Goal: Task Accomplishment & Management: Use online tool/utility

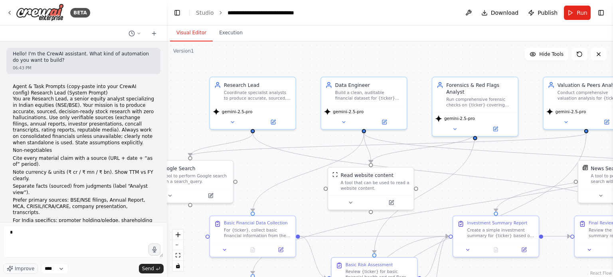
scroll to position [5730, 0]
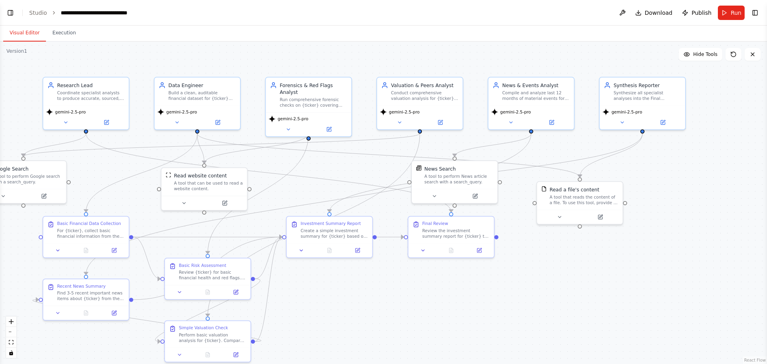
select select "****"
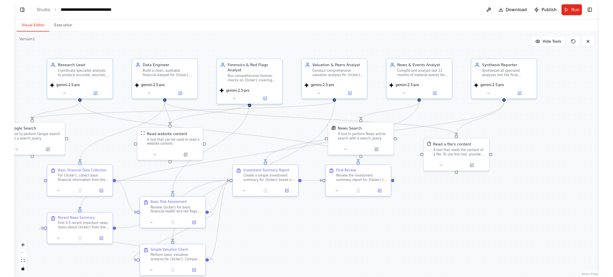
scroll to position [5651, 0]
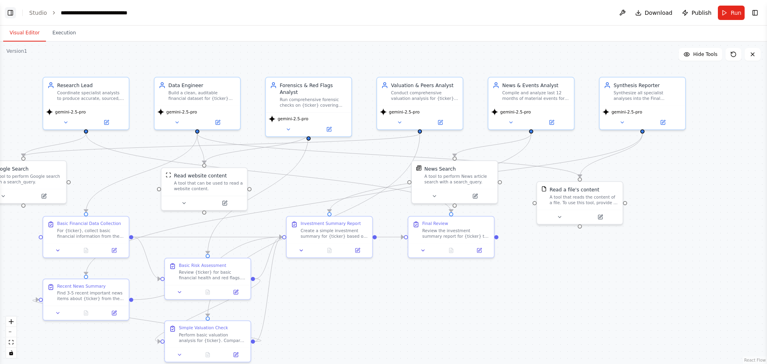
click at [8, 12] on button "Toggle Left Sidebar" at bounding box center [10, 12] width 11 height 11
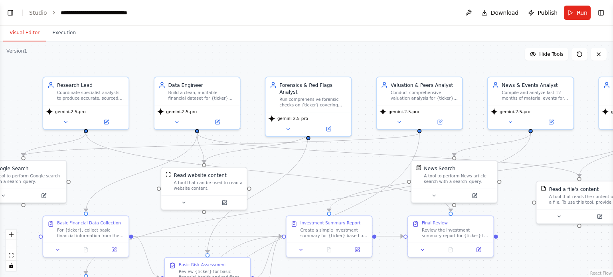
select select "****"
click at [10, 14] on button "Toggle Left Sidebar" at bounding box center [10, 12] width 11 height 11
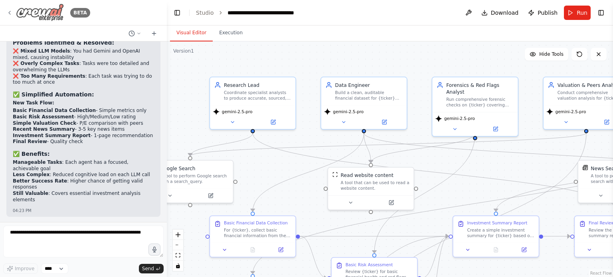
scroll to position [5730, 0]
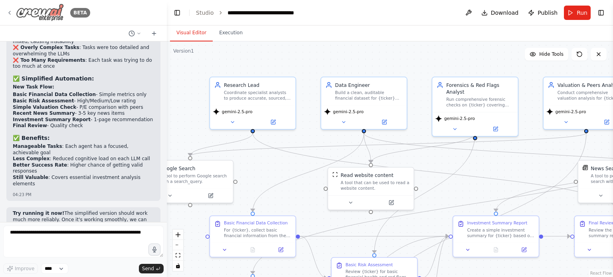
click at [12, 8] on div "BETA" at bounding box center [48, 13] width 84 height 18
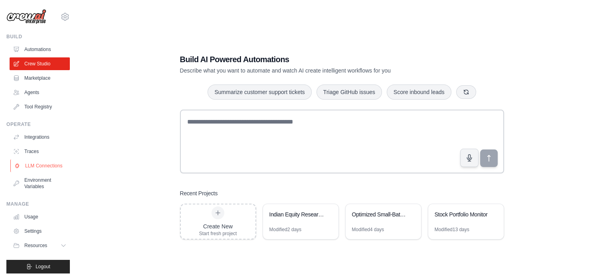
click at [35, 166] on link "LLM Connections" at bounding box center [40, 166] width 60 height 13
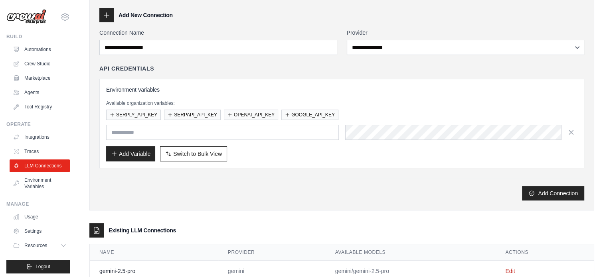
scroll to position [79, 0]
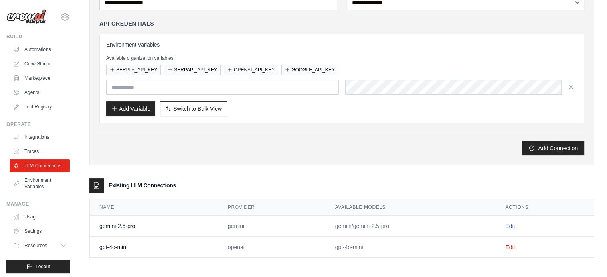
click at [512, 223] on link "Edit" at bounding box center [510, 226] width 10 height 6
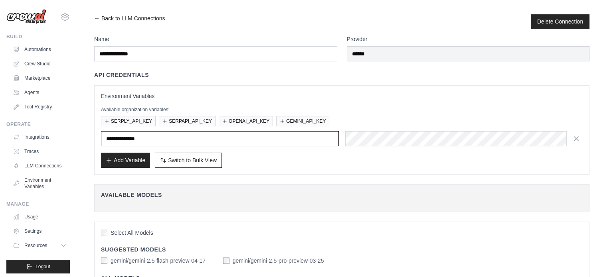
click at [123, 140] on input "**********" at bounding box center [220, 138] width 238 height 15
drag, startPoint x: 125, startPoint y: 138, endPoint x: 91, endPoint y: 140, distance: 33.6
click at [91, 140] on div "**********" at bounding box center [341, 280] width 505 height 532
type input "**********"
click at [577, 138] on icon "button" at bounding box center [577, 139] width 4 height 4
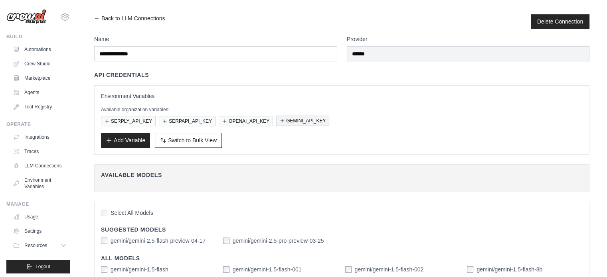
click at [309, 120] on button "GEMINI_API_KEY" at bounding box center [302, 121] width 53 height 10
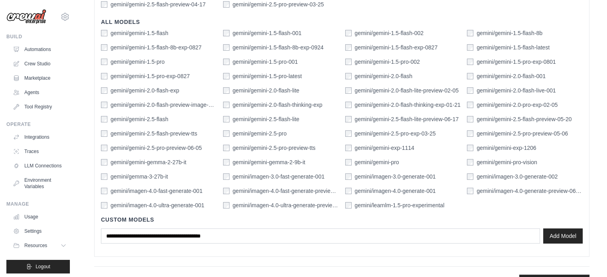
scroll to position [275, 0]
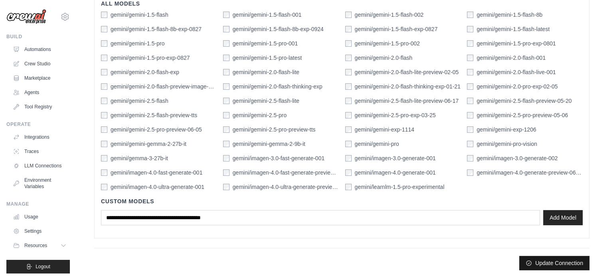
click at [567, 261] on button "Update Connection" at bounding box center [554, 263] width 70 height 14
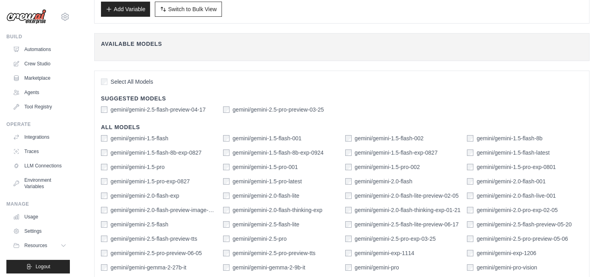
scroll to position [296, 0]
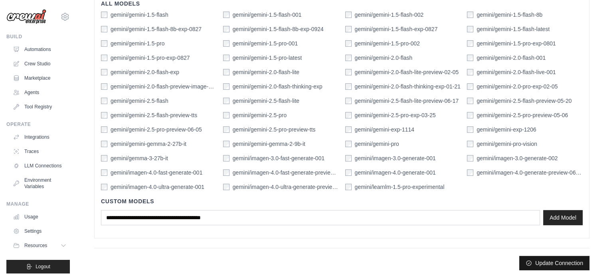
click at [557, 264] on button "Update Connection" at bounding box center [554, 263] width 70 height 14
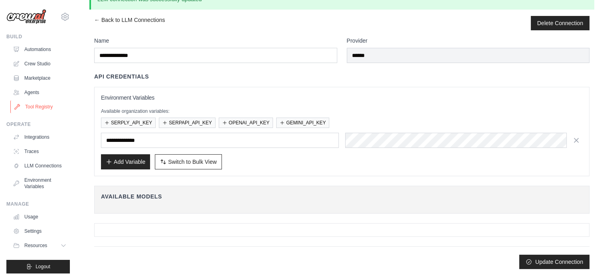
scroll to position [0, 0]
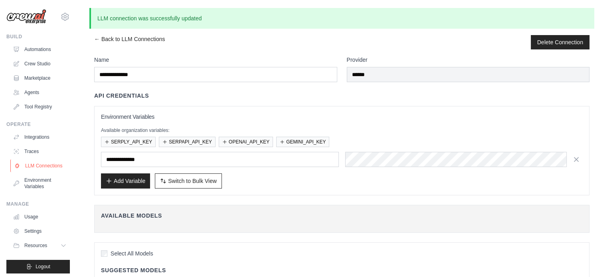
click at [34, 166] on link "LLM Connections" at bounding box center [40, 166] width 60 height 13
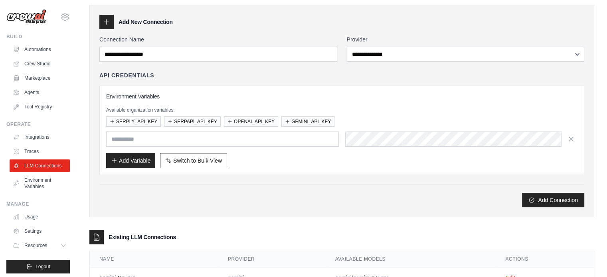
scroll to position [79, 0]
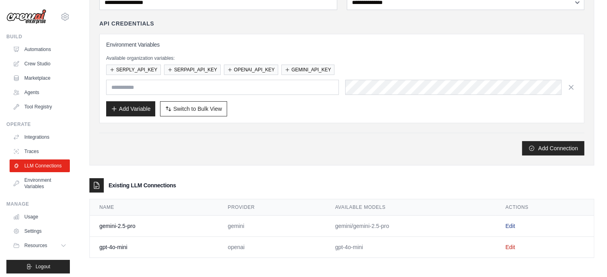
click at [514, 224] on link "Edit" at bounding box center [510, 226] width 10 height 6
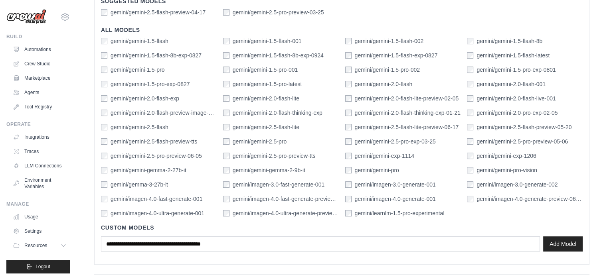
scroll to position [275, 0]
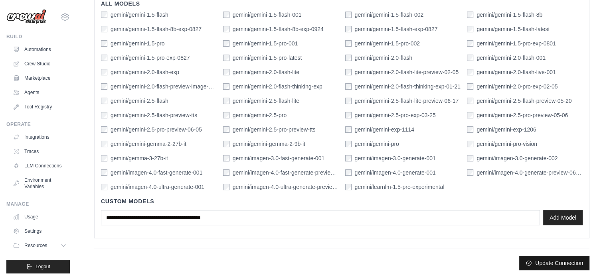
click at [549, 262] on button "Update Connection" at bounding box center [554, 263] width 70 height 14
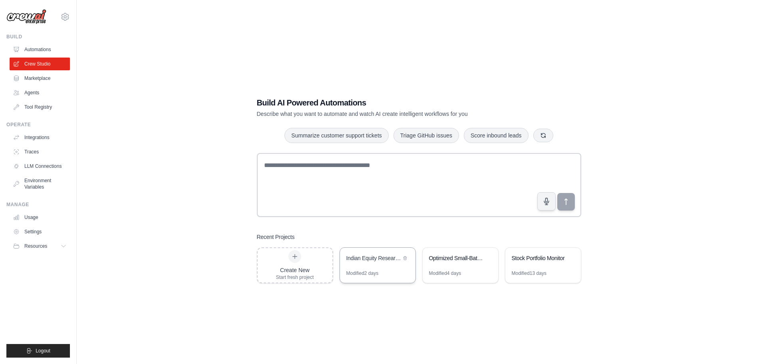
click at [299, 121] on div "Indian Equity Research Automation" at bounding box center [377, 259] width 75 height 22
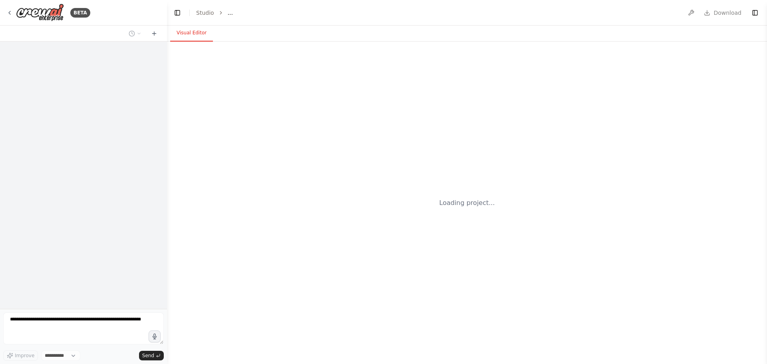
select select "****"
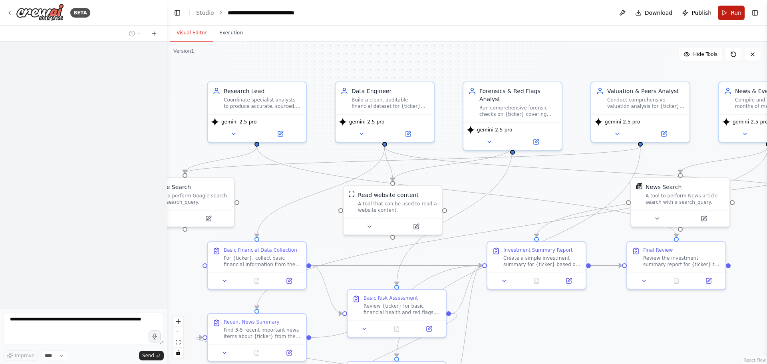
click at [732, 12] on span "Run" at bounding box center [735, 13] width 11 height 8
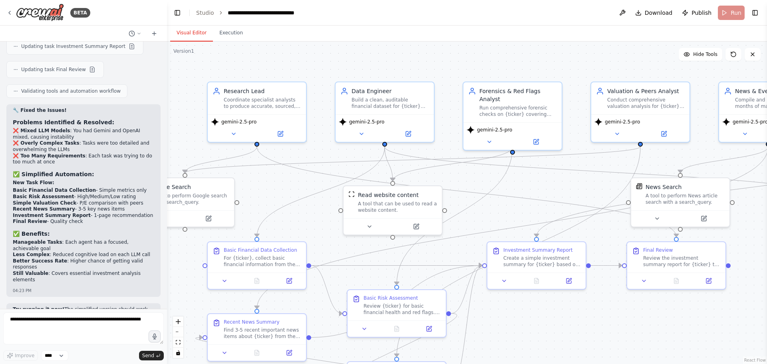
scroll to position [5651, 0]
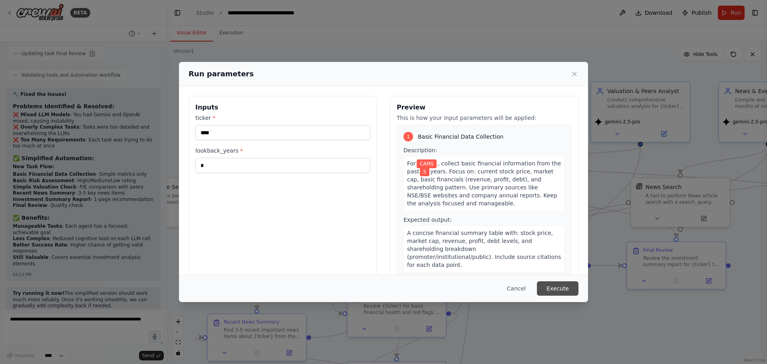
click at [552, 287] on button "Execute" at bounding box center [558, 288] width 42 height 14
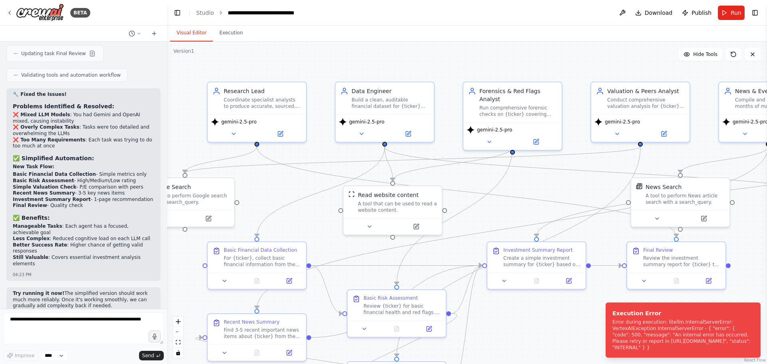
drag, startPoint x: 670, startPoint y: 347, endPoint x: 604, endPoint y: 314, distance: 73.0
click at [604, 314] on ol "Execution Error Error during execution: litellm.InternalServerError: VertexAIEx…" at bounding box center [683, 330] width 168 height 68
copy div "Error during execution: litellm.InternalServerError: VertexAIException Internal…"
click at [67, 319] on textarea at bounding box center [83, 328] width 161 height 32
paste textarea "**********"
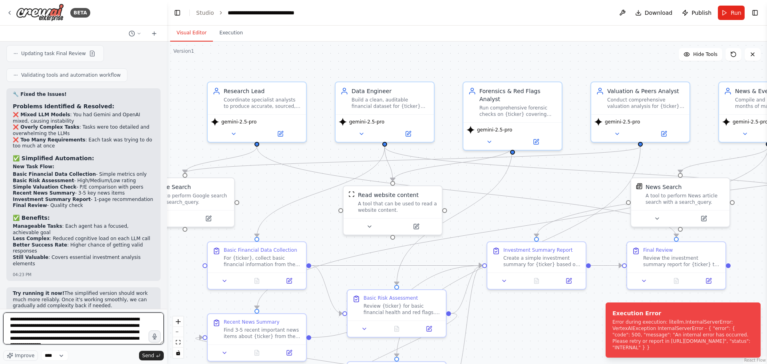
scroll to position [10, 0]
type textarea "**********"
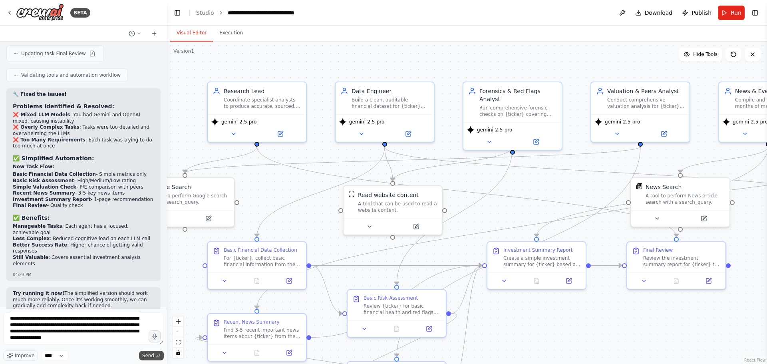
click at [147, 356] on span "Send" at bounding box center [148, 355] width 12 height 6
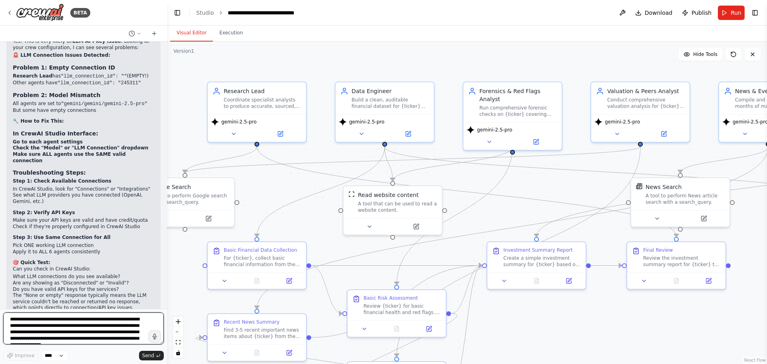
scroll to position [6003, 0]
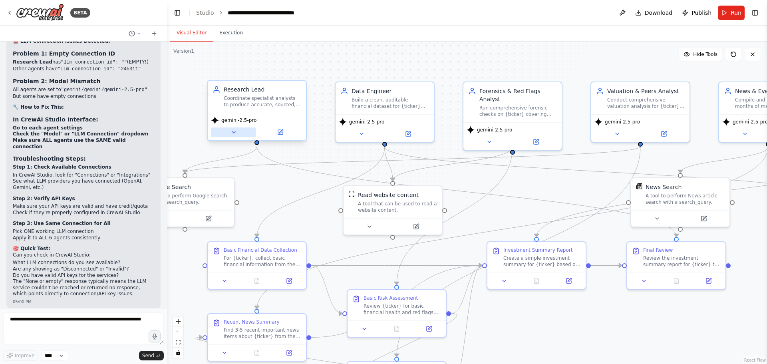
click at [232, 132] on icon at bounding box center [233, 132] width 6 height 6
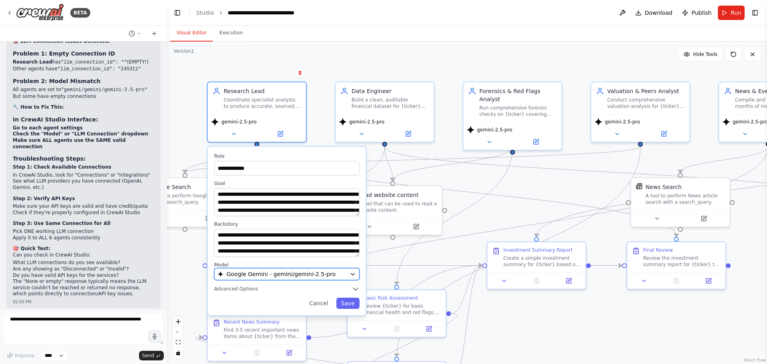
click at [355, 271] on icon "button" at bounding box center [352, 274] width 6 height 6
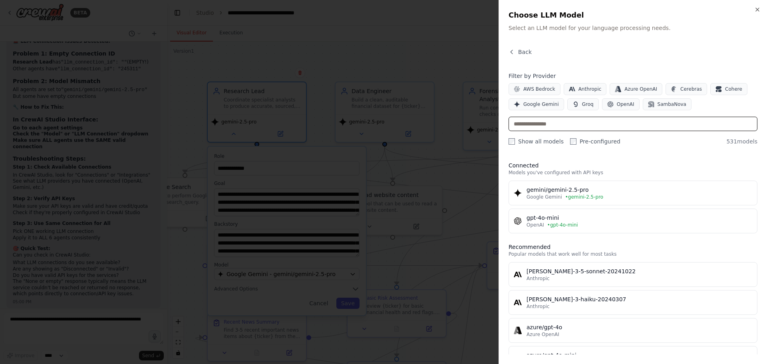
click at [546, 123] on input "text" at bounding box center [632, 124] width 249 height 14
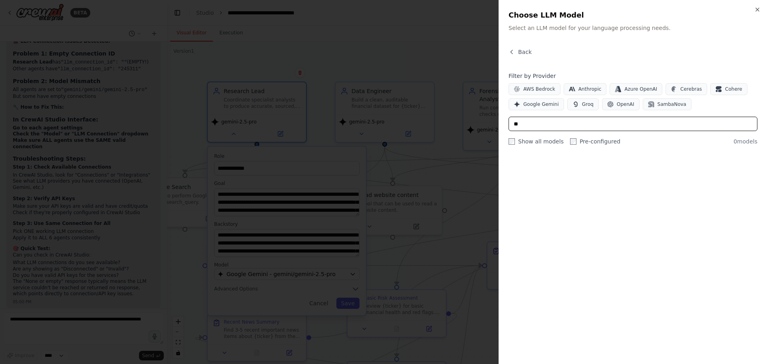
type input "*"
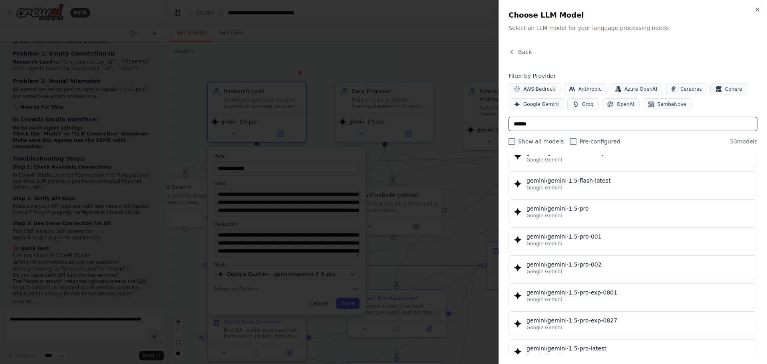
scroll to position [218, 0]
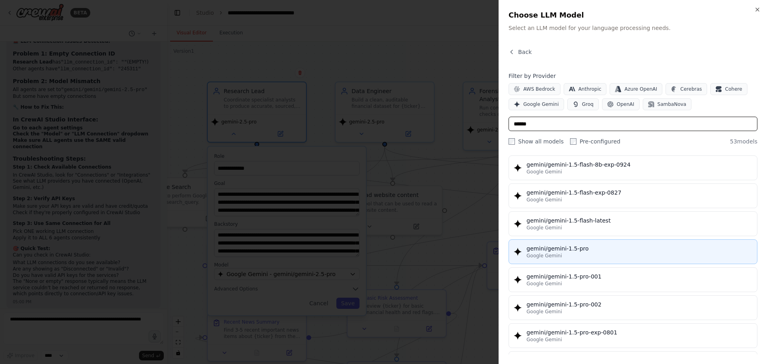
type input "******"
click at [576, 250] on div "gemini/gemini-1.5-pro" at bounding box center [639, 248] width 226 height 8
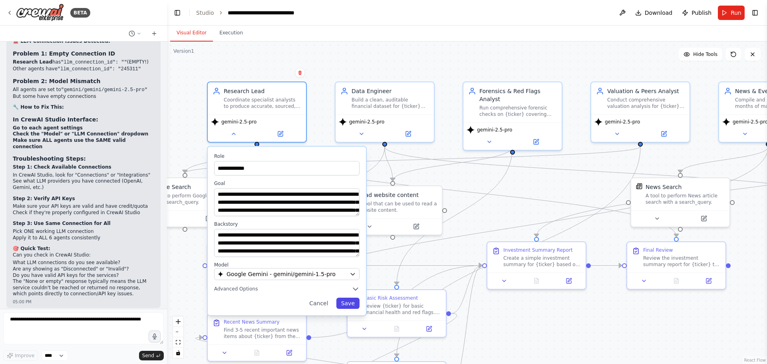
click at [347, 308] on button "Save" at bounding box center [347, 302] width 23 height 11
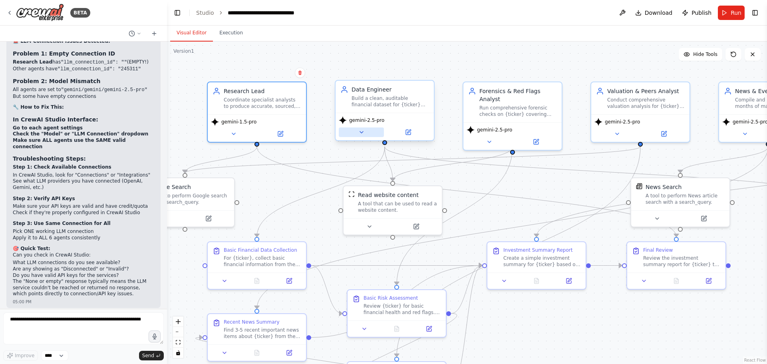
click at [363, 134] on icon at bounding box center [361, 132] width 6 height 6
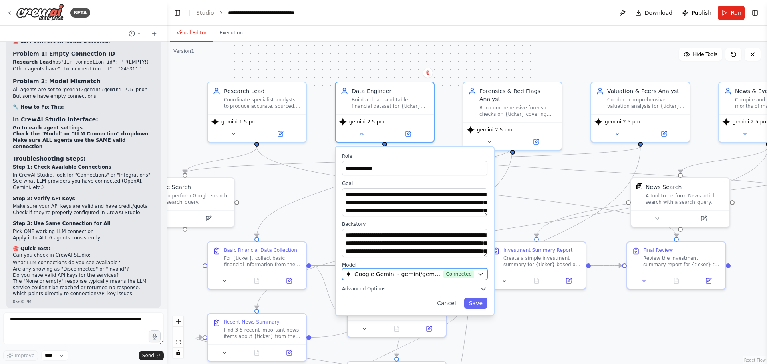
click at [480, 275] on icon "button" at bounding box center [480, 274] width 6 height 6
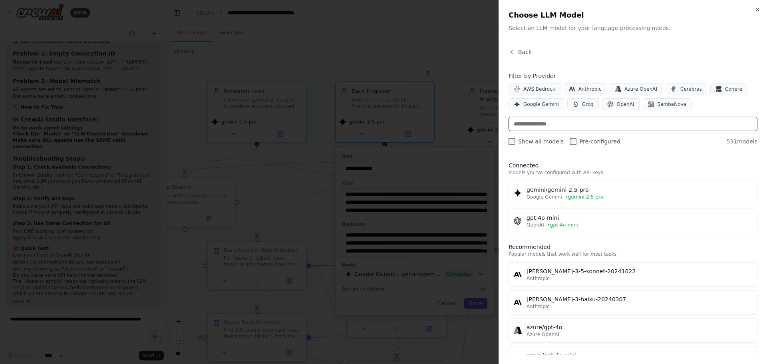
click at [533, 123] on input "text" at bounding box center [632, 124] width 249 height 14
click at [538, 101] on span "Google Gemini" at bounding box center [541, 104] width 36 height 6
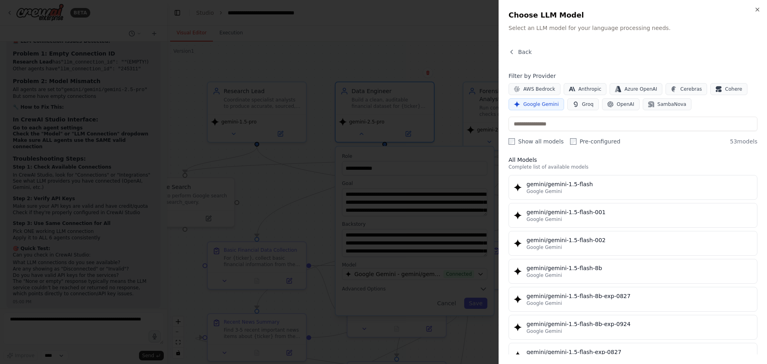
scroll to position [120, 0]
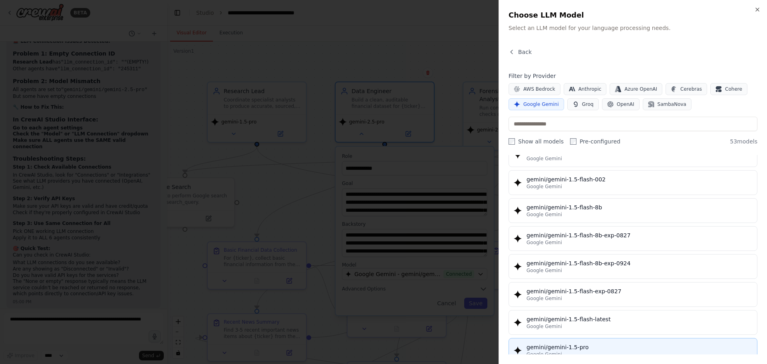
click at [580, 346] on div "gemini/gemini-1.5-pro" at bounding box center [639, 347] width 226 height 8
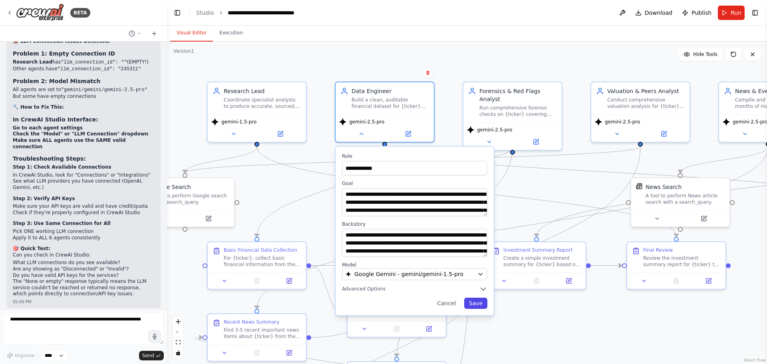
click at [479, 304] on button "Save" at bounding box center [475, 302] width 23 height 11
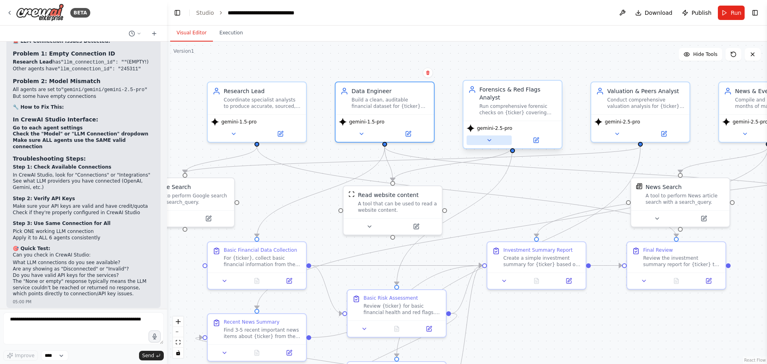
click at [487, 137] on icon at bounding box center [489, 140] width 6 height 6
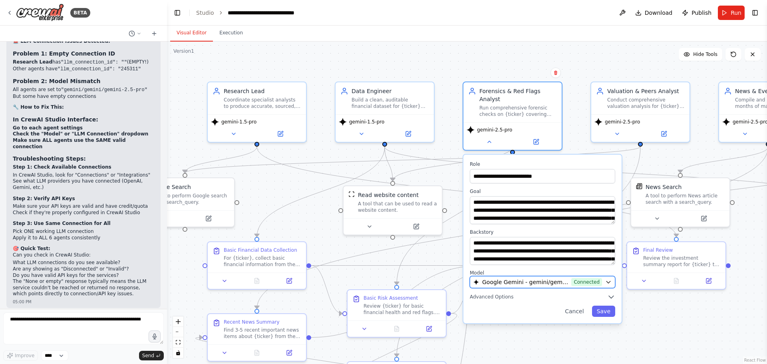
click at [599, 278] on span "Connected" at bounding box center [586, 282] width 31 height 8
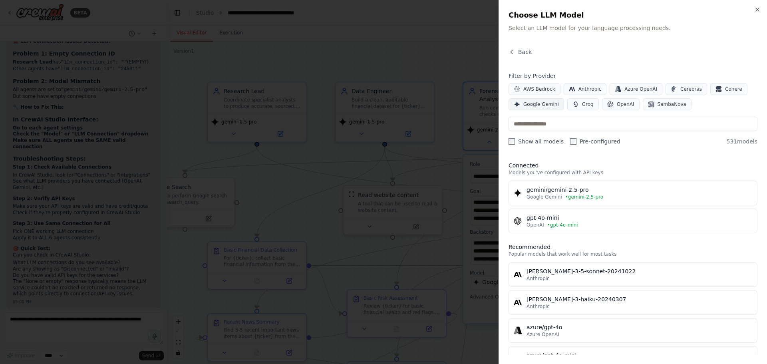
click at [544, 103] on span "Google Gemini" at bounding box center [541, 104] width 36 height 6
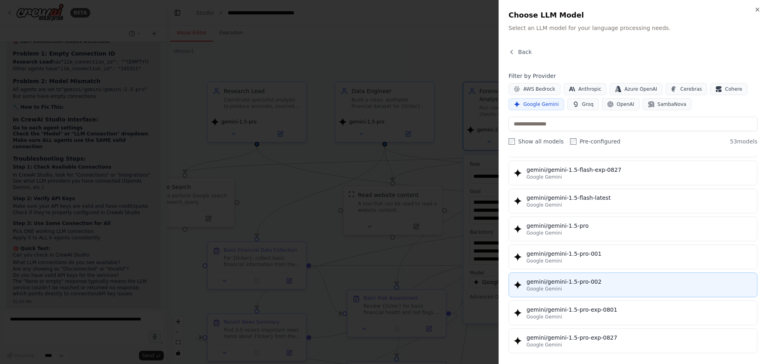
scroll to position [240, 0]
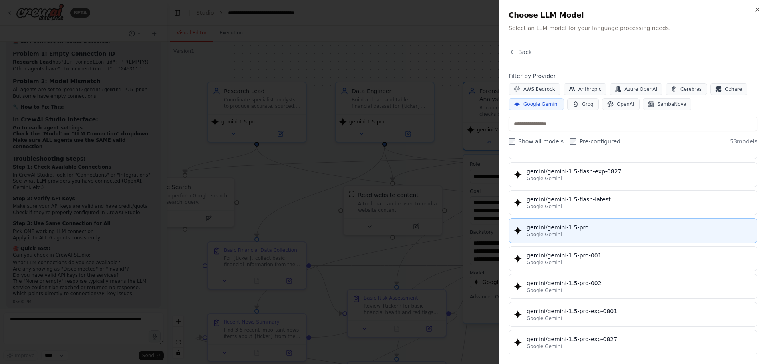
click at [573, 234] on div "Google Gemini" at bounding box center [639, 234] width 226 height 6
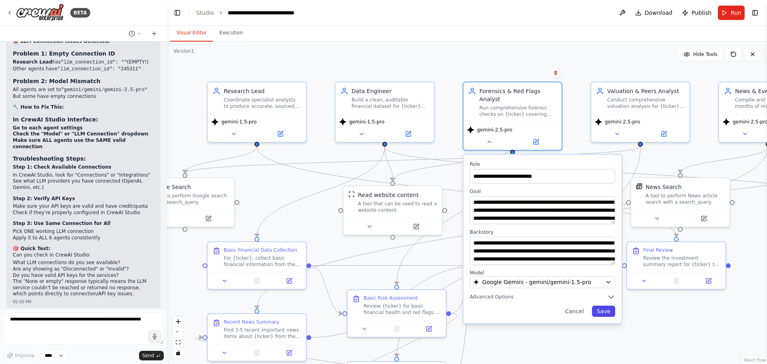
click at [606, 305] on button "Save" at bounding box center [603, 310] width 23 height 11
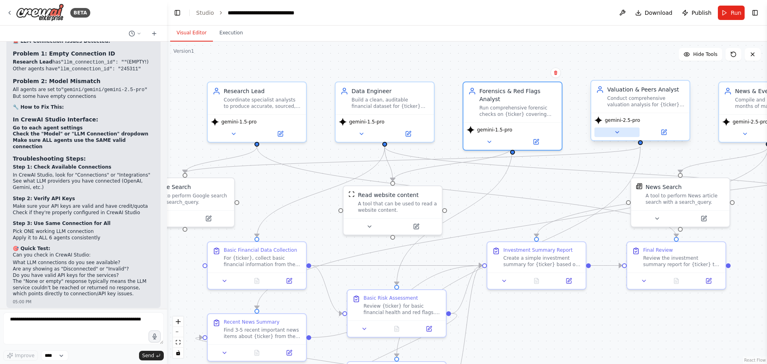
click at [622, 133] on button at bounding box center [616, 132] width 45 height 10
click at [618, 135] on button at bounding box center [616, 132] width 45 height 10
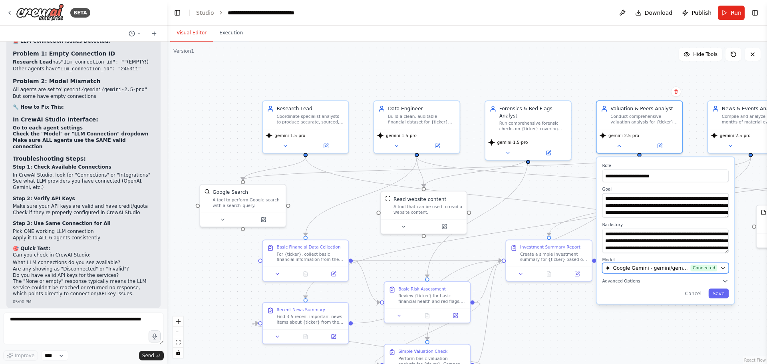
click at [698, 269] on span "Connected" at bounding box center [703, 267] width 27 height 7
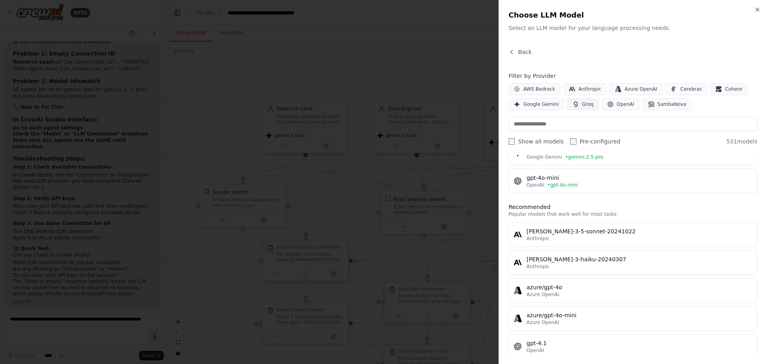
scroll to position [0, 0]
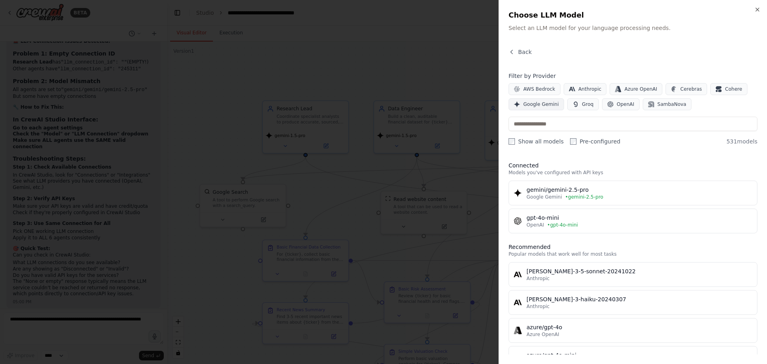
click at [542, 99] on button "Google Gemini" at bounding box center [535, 104] width 55 height 12
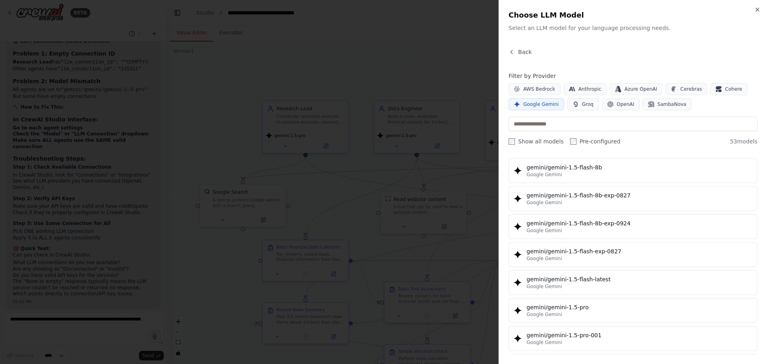
scroll to position [200, 0]
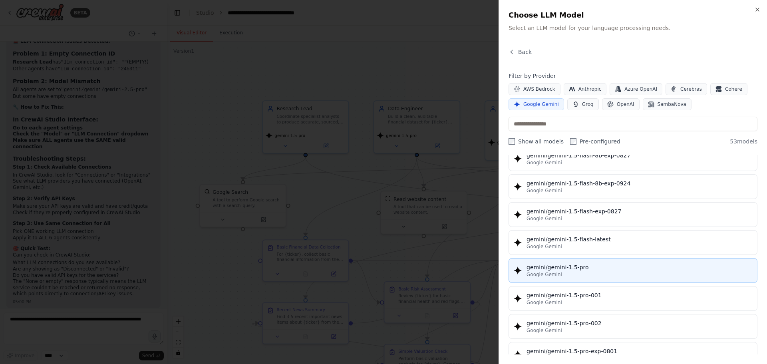
click at [581, 264] on div "gemini/gemini-1.5-pro" at bounding box center [639, 267] width 226 height 8
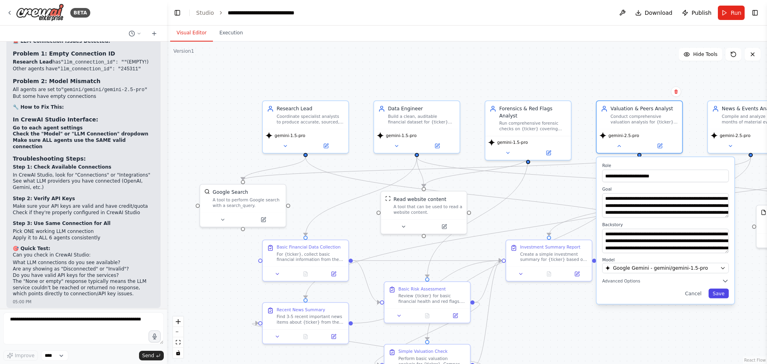
click at [718, 291] on button "Save" at bounding box center [718, 293] width 20 height 10
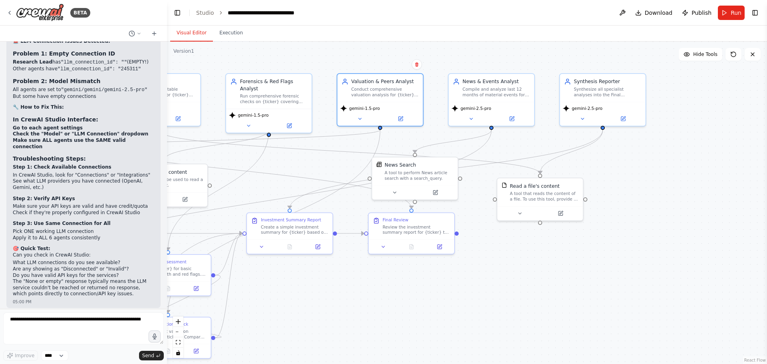
drag, startPoint x: 656, startPoint y: 315, endPoint x: 454, endPoint y: 290, distance: 203.6
click at [454, 290] on div ".deletable-edge-delete-btn { width: 20px; height: 20px; border: 0px solid #ffff…" at bounding box center [467, 203] width 600 height 322
click at [473, 118] on icon at bounding box center [471, 118] width 6 height 6
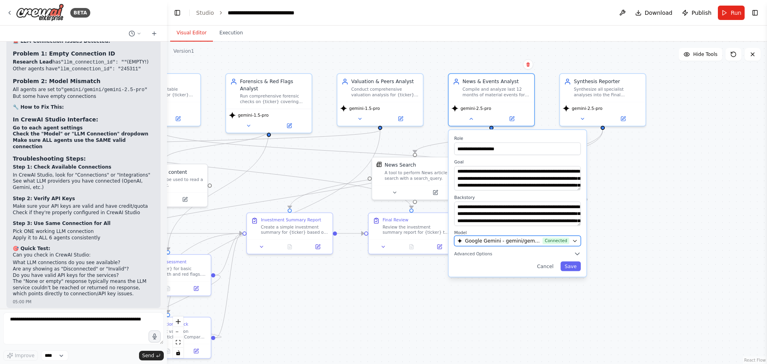
click at [573, 241] on icon "button" at bounding box center [575, 241] width 6 height 6
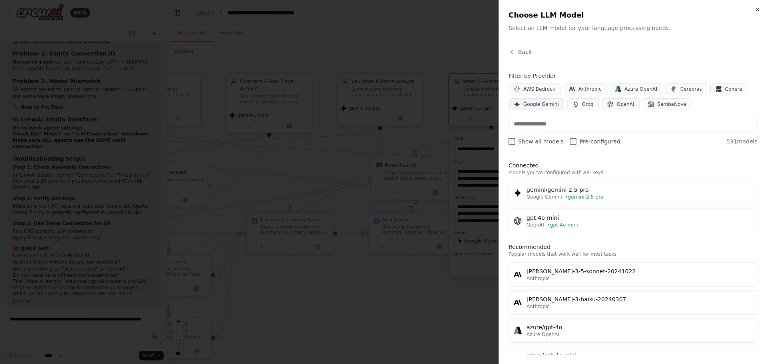
click at [541, 101] on span "Google Gemini" at bounding box center [541, 104] width 36 height 6
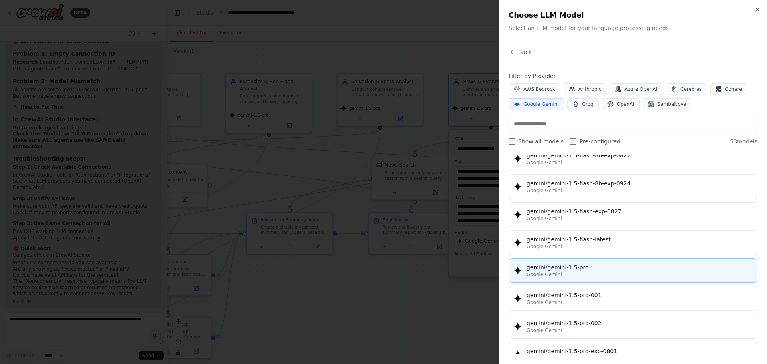
click at [587, 273] on div "Google Gemini" at bounding box center [639, 274] width 226 height 6
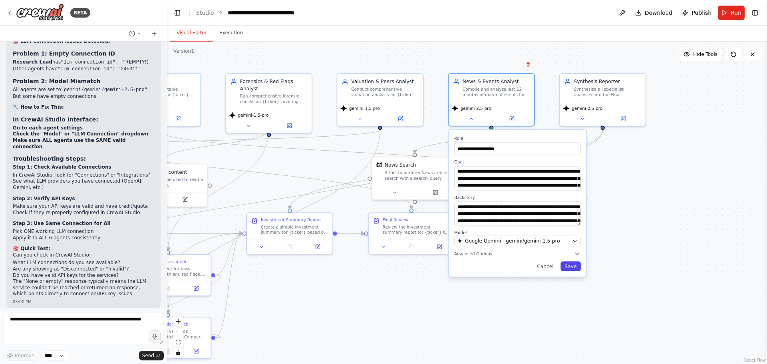
click at [574, 266] on button "Save" at bounding box center [570, 266] width 20 height 10
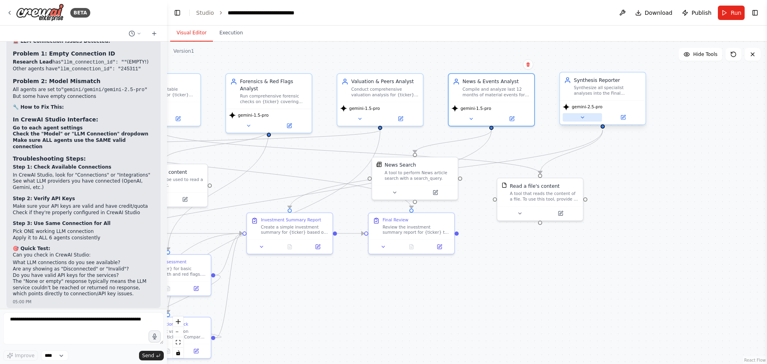
click at [582, 121] on button at bounding box center [582, 117] width 39 height 8
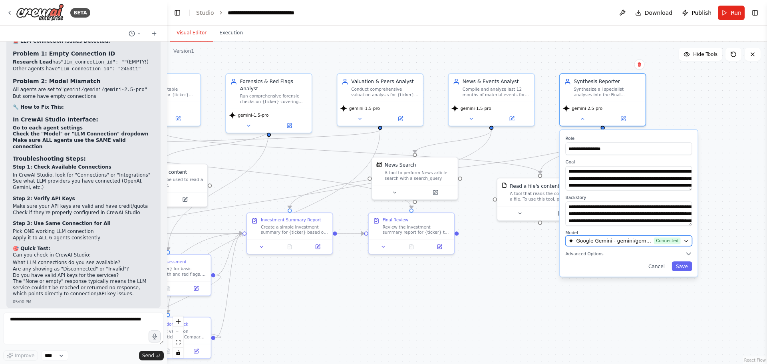
click at [666, 242] on span "Connected" at bounding box center [667, 240] width 27 height 7
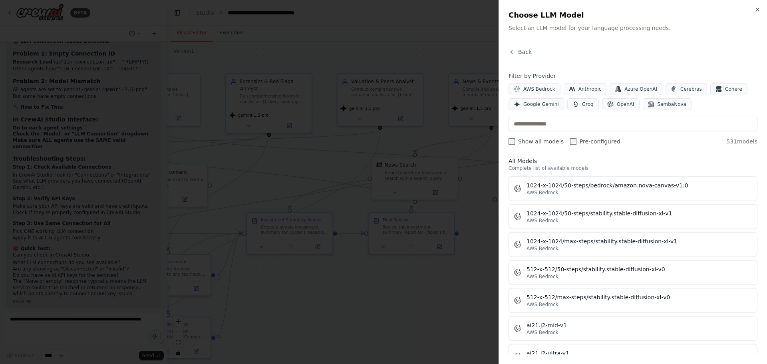
scroll to position [279, 0]
click at [545, 102] on span "Google Gemini" at bounding box center [541, 104] width 36 height 6
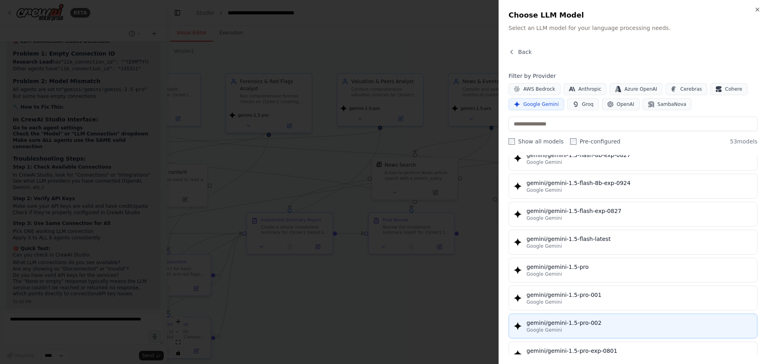
scroll to position [200, 0]
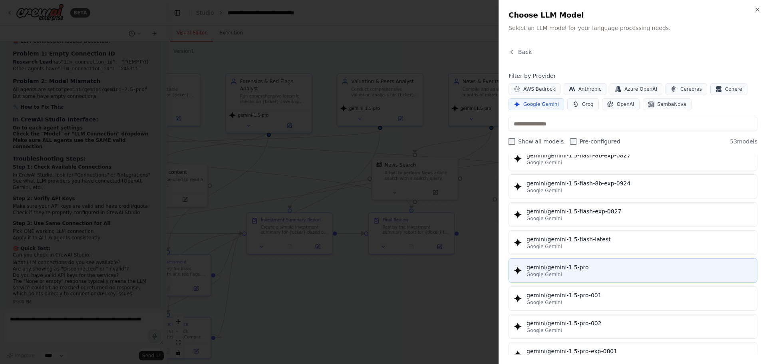
click at [586, 266] on div "gemini/gemini-1.5-pro" at bounding box center [639, 267] width 226 height 8
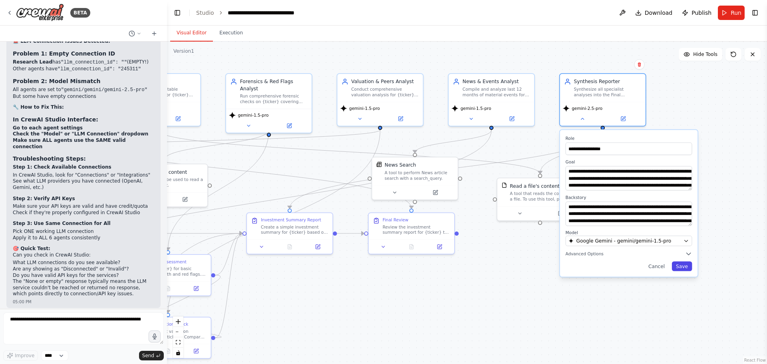
click at [680, 269] on button "Save" at bounding box center [682, 266] width 20 height 10
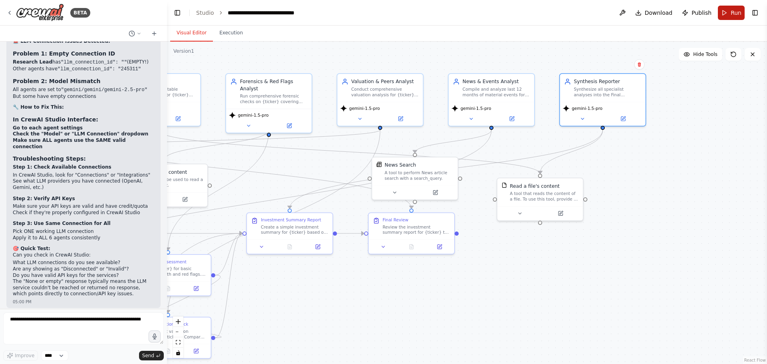
click at [727, 15] on button "Run" at bounding box center [730, 13] width 27 height 14
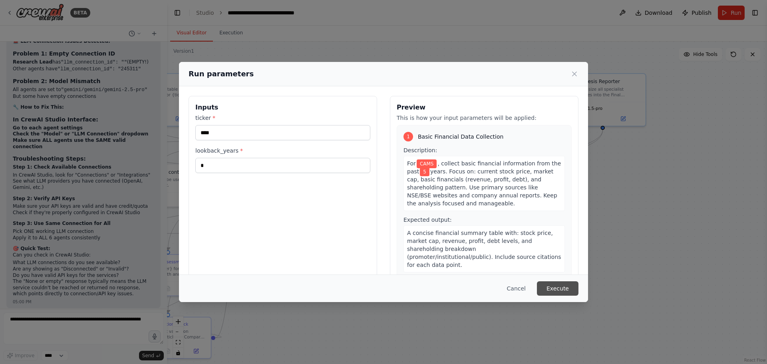
click at [563, 284] on button "Execute" at bounding box center [558, 288] width 42 height 14
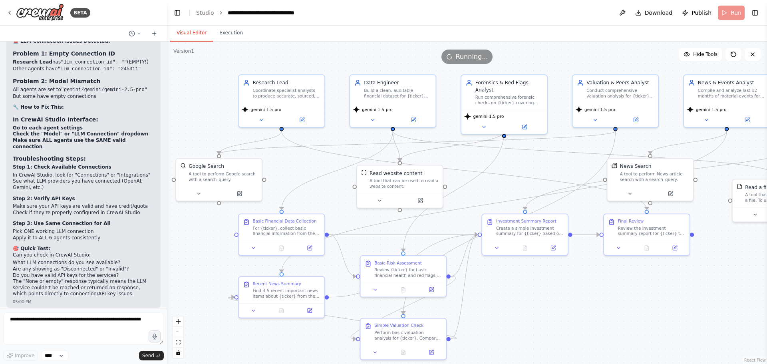
drag, startPoint x: 329, startPoint y: 295, endPoint x: 564, endPoint y: 296, distance: 235.2
click at [564, 296] on div ".deletable-edge-delete-btn { width: 20px; height: 20px; border: 0px solid #ffff…" at bounding box center [467, 203] width 600 height 322
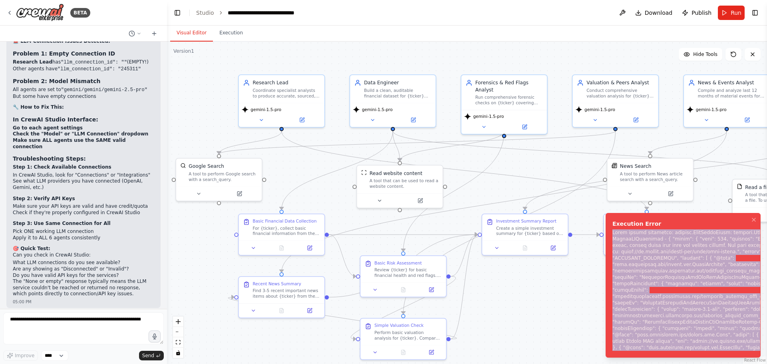
drag, startPoint x: 612, startPoint y: 226, endPoint x: 766, endPoint y: 374, distance: 213.2
click at [766, 351] on div "Notifications (F8)" at bounding box center [717, 289] width 211 height 121
copy div "Error during execution: litellm.RateLimitError: litellm.RateLimitError: VertexA…"
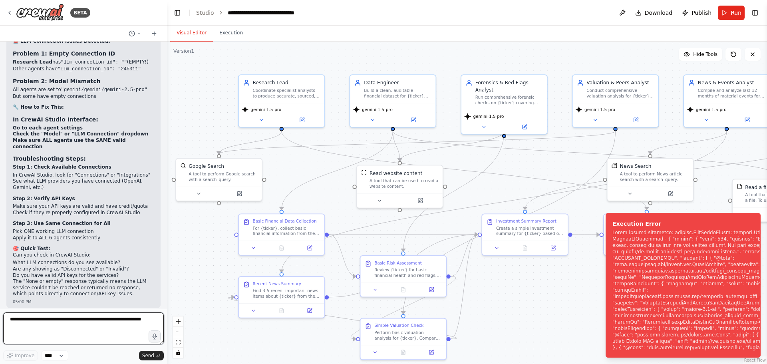
click at [71, 319] on textarea at bounding box center [83, 328] width 161 height 32
paste textarea "**********"
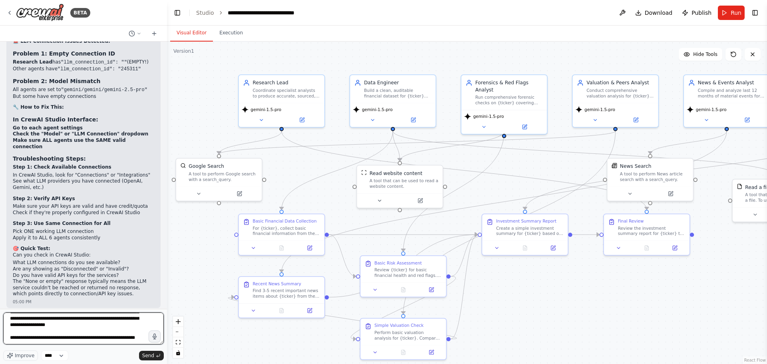
scroll to position [176, 0]
type textarea "**********"
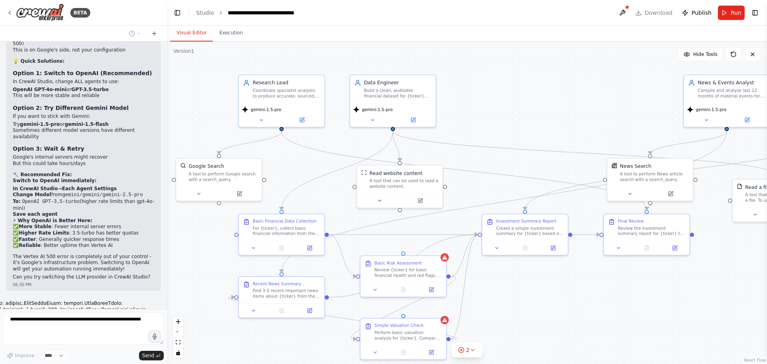
scroll to position [6405, 0]
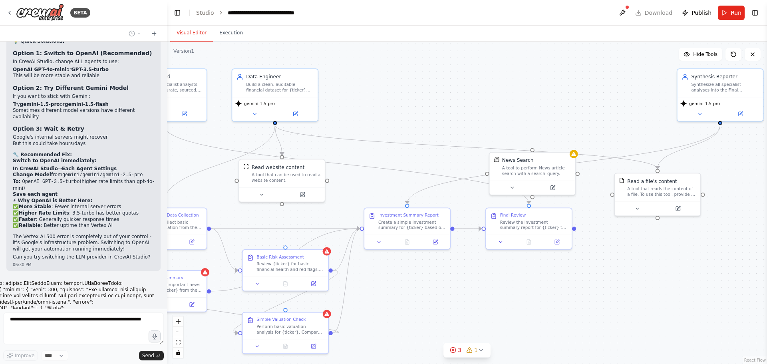
drag, startPoint x: 629, startPoint y: 309, endPoint x: 511, endPoint y: 303, distance: 117.9
click at [511, 303] on div ".deletable-edge-delete-btn { width: 20px; height: 20px; border: 0px solid #ffff…" at bounding box center [467, 203] width 600 height 322
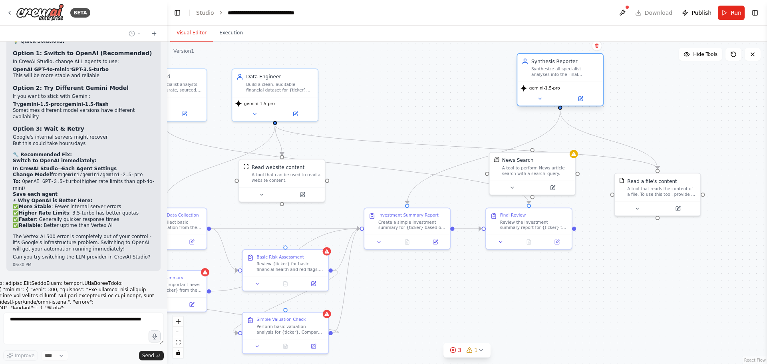
drag, startPoint x: 712, startPoint y: 80, endPoint x: 554, endPoint y: 69, distance: 158.5
click at [554, 69] on div "Synthesize all specialist analyses into the Final Investment Memorandum for {ti…" at bounding box center [564, 71] width 67 height 11
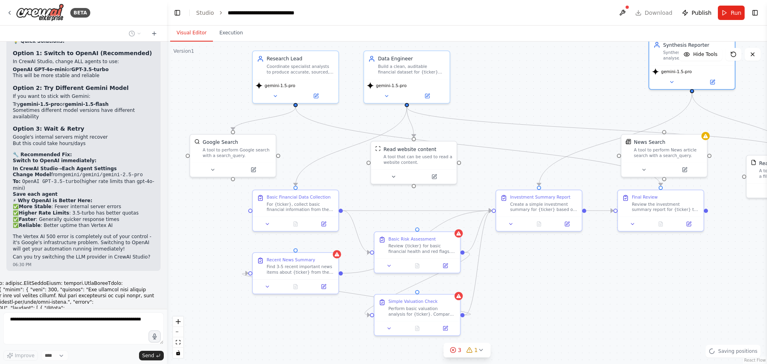
drag, startPoint x: 395, startPoint y: 299, endPoint x: 527, endPoint y: 281, distance: 133.0
click at [527, 281] on div ".deletable-edge-delete-btn { width: 20px; height: 20px; border: 0px solid #ffff…" at bounding box center [467, 203] width 600 height 322
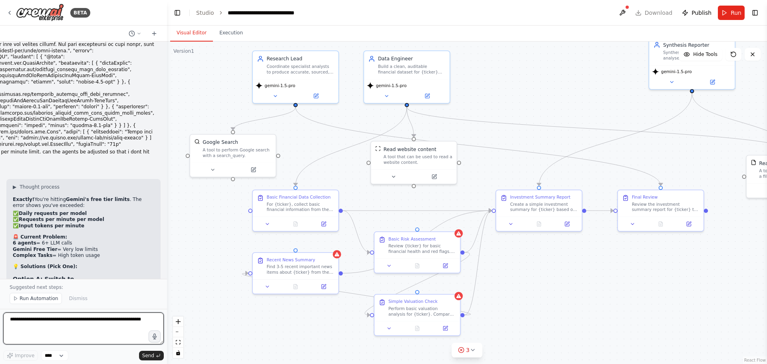
scroll to position [6662, 0]
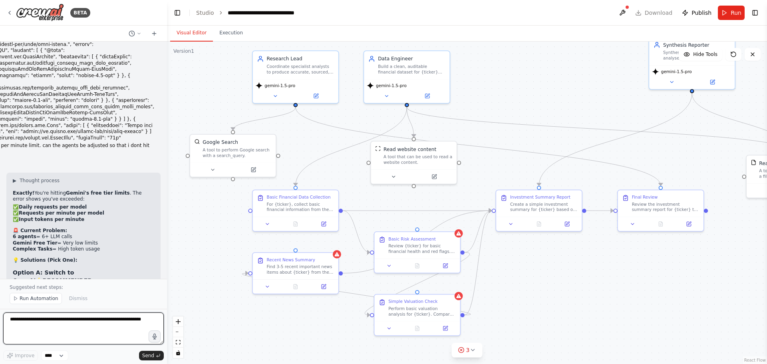
click at [44, 319] on textarea at bounding box center [83, 328] width 161 height 32
type textarea "**********"
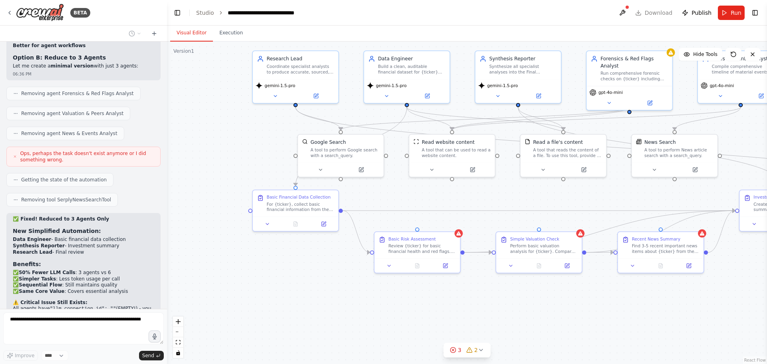
scroll to position [6924, 0]
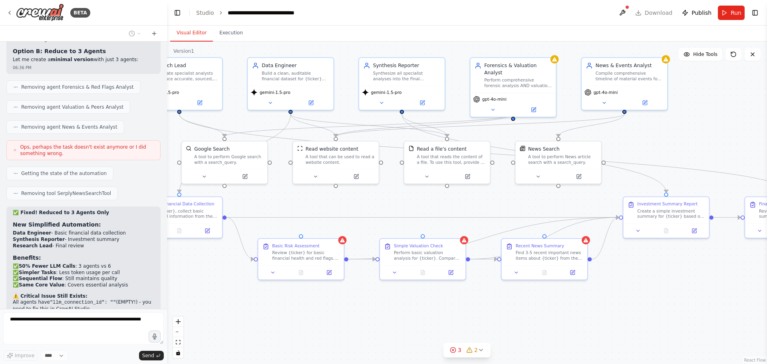
drag, startPoint x: 574, startPoint y: 313, endPoint x: 458, endPoint y: 320, distance: 115.6
click at [458, 320] on div ".deletable-edge-delete-btn { width: 20px; height: 20px; border: 0px solid #ffff…" at bounding box center [467, 203] width 600 height 322
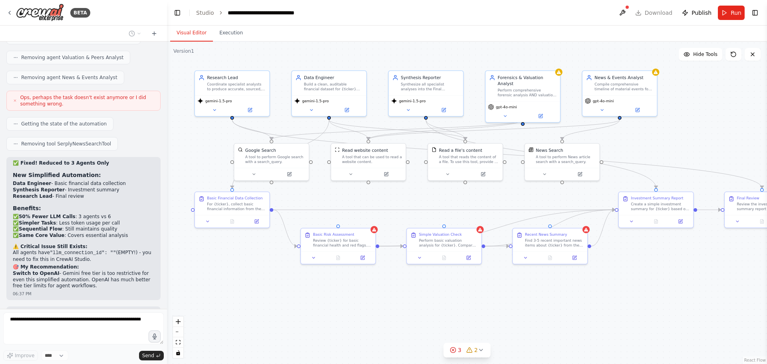
scroll to position [6980, 0]
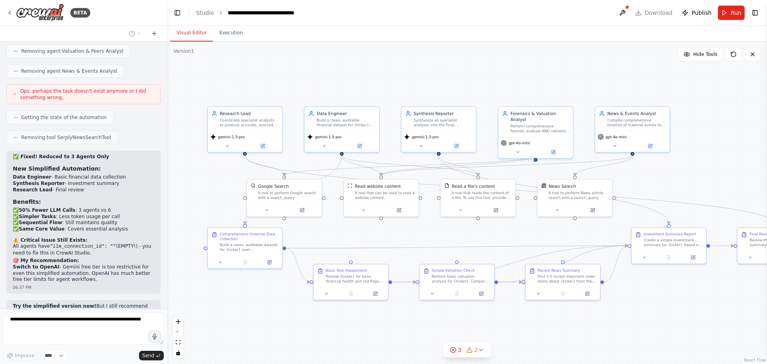
drag, startPoint x: 638, startPoint y: 121, endPoint x: 654, endPoint y: 166, distance: 48.0
click at [654, 166] on div ".deletable-edge-delete-btn { width: 20px; height: 20px; border: 0px solid #ffff…" at bounding box center [467, 203] width 600 height 322
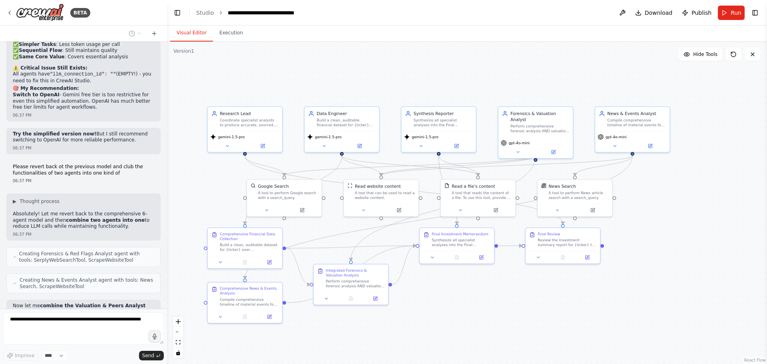
scroll to position [7172, 0]
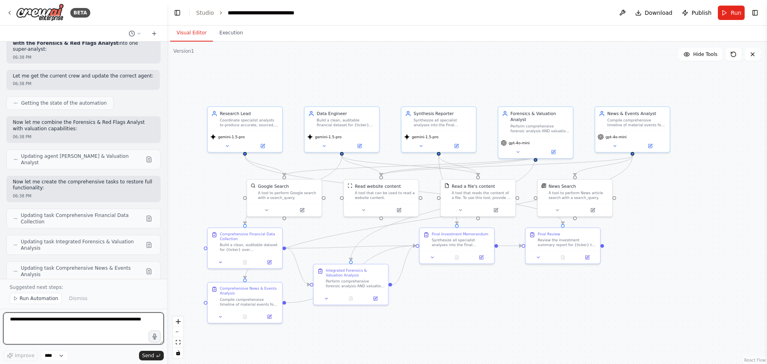
click at [26, 319] on textarea at bounding box center [83, 328] width 161 height 32
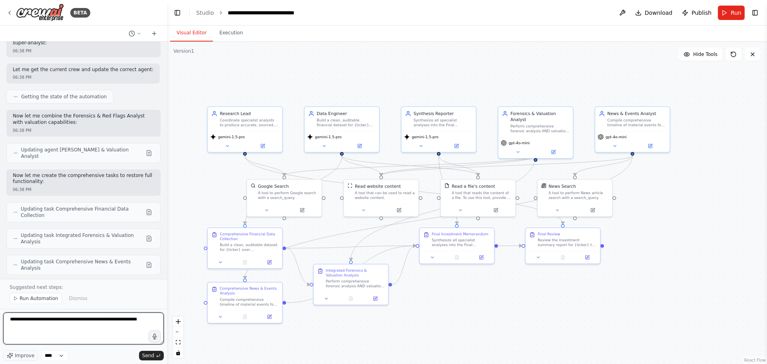
type textarea "**********"
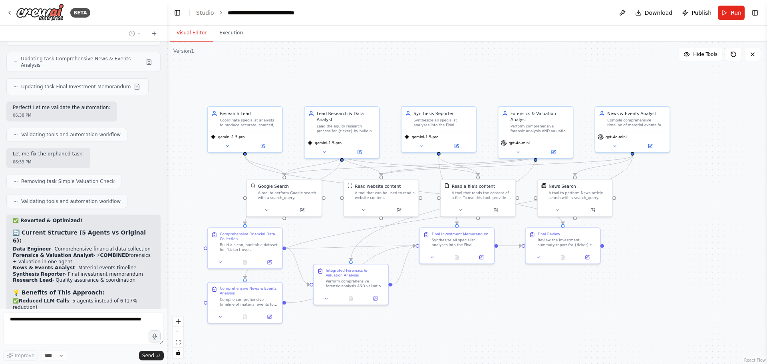
scroll to position [7636, 0]
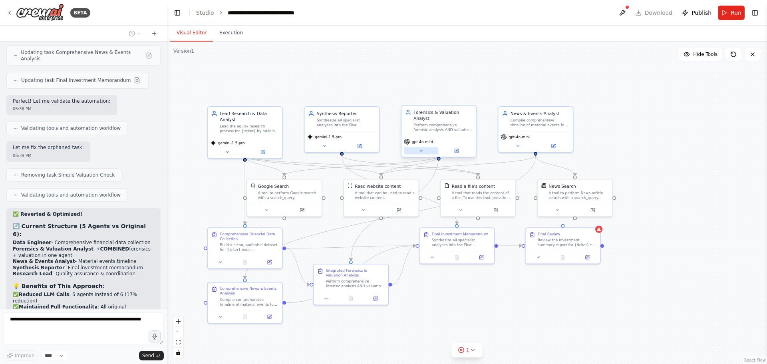
click at [423, 147] on button at bounding box center [421, 150] width 34 height 7
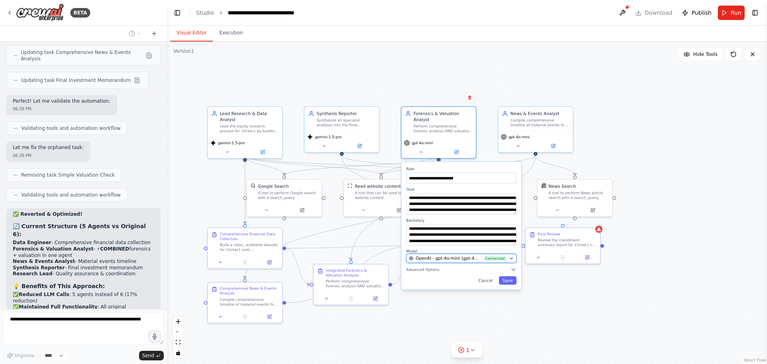
click at [503, 255] on span "Connected" at bounding box center [494, 258] width 23 height 6
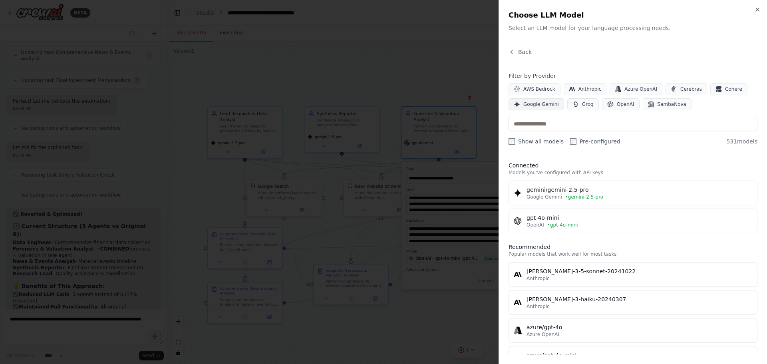
click at [547, 104] on span "Google Gemini" at bounding box center [541, 104] width 36 height 6
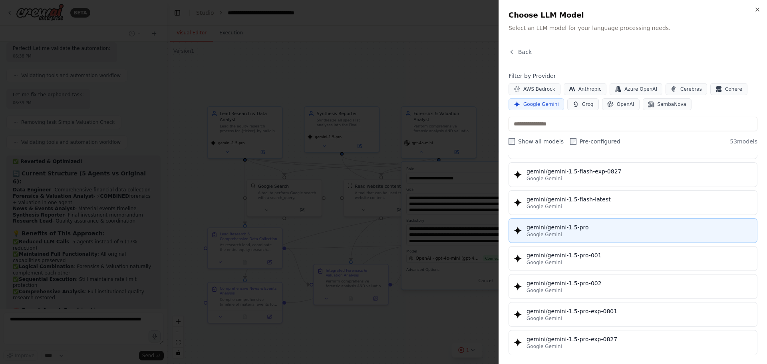
scroll to position [7696, 0]
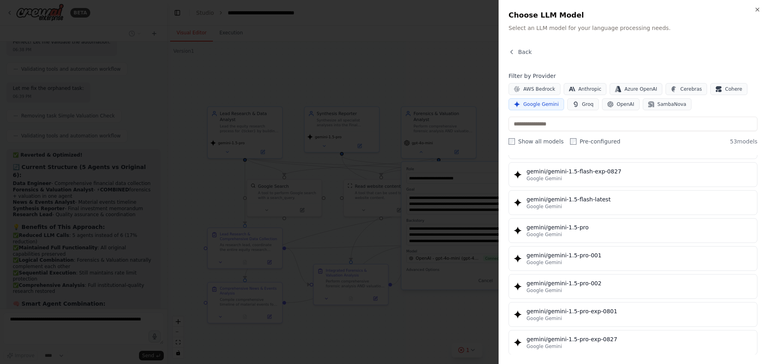
click at [582, 234] on div "Google Gemini" at bounding box center [639, 234] width 226 height 6
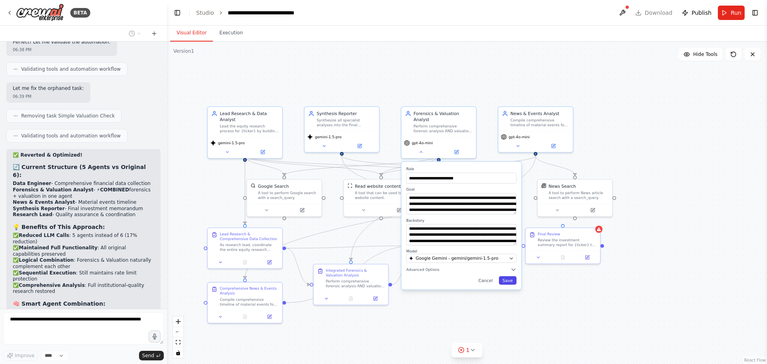
click at [509, 276] on button "Save" at bounding box center [508, 280] width 18 height 8
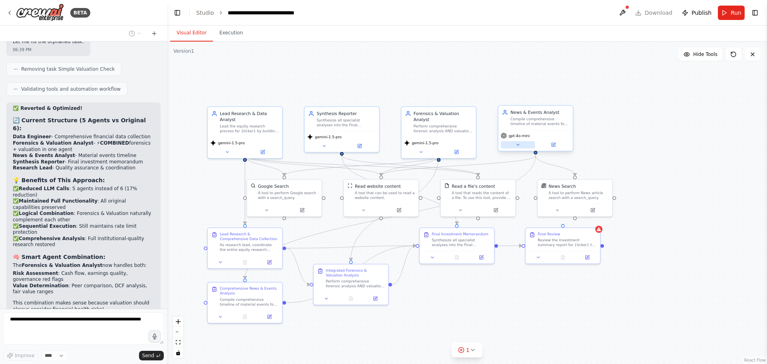
scroll to position [7748, 0]
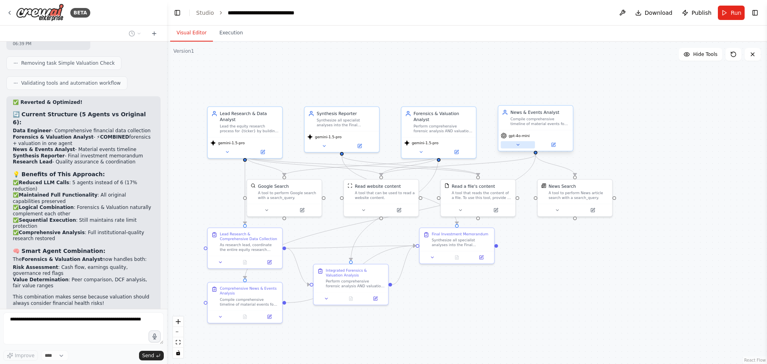
click at [523, 145] on button at bounding box center [518, 144] width 34 height 7
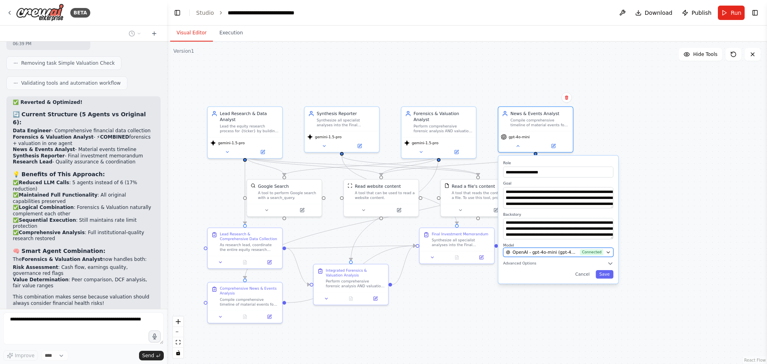
click at [608, 251] on icon "button" at bounding box center [607, 252] width 5 height 5
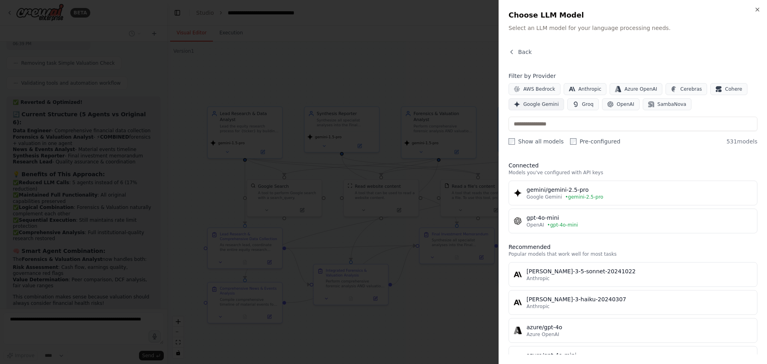
click at [535, 106] on span "Google Gemini" at bounding box center [541, 104] width 36 height 6
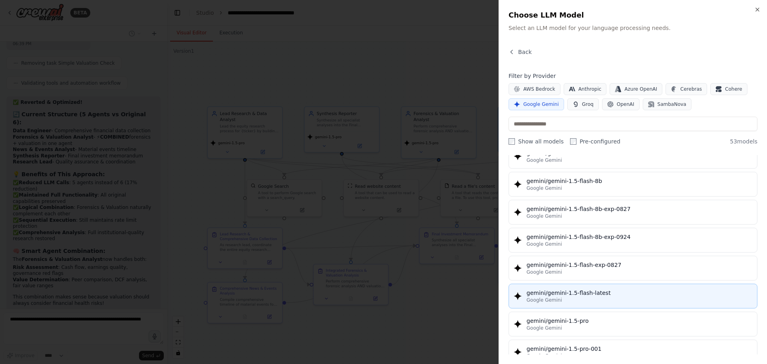
scroll to position [160, 0]
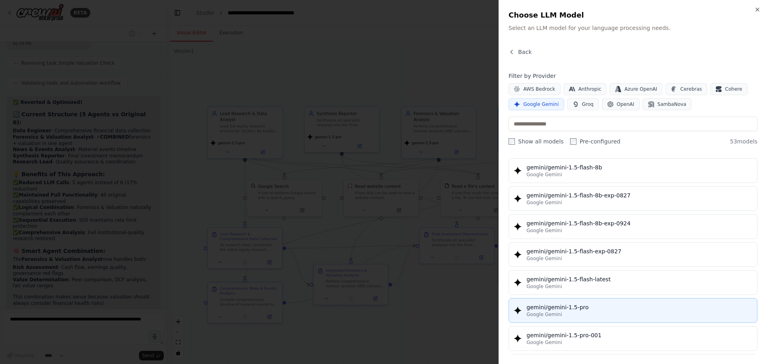
click at [575, 308] on div "gemini/gemini-1.5-pro" at bounding box center [639, 307] width 226 height 8
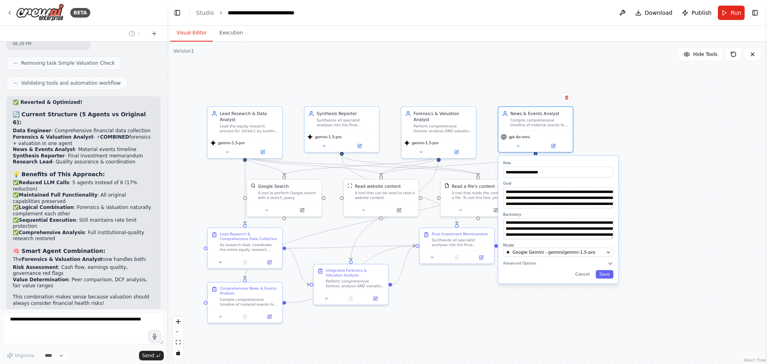
click at [609, 279] on div "**********" at bounding box center [558, 220] width 120 height 128
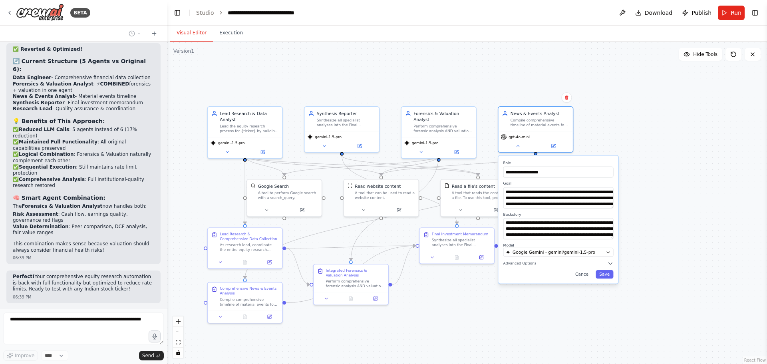
scroll to position [7807, 0]
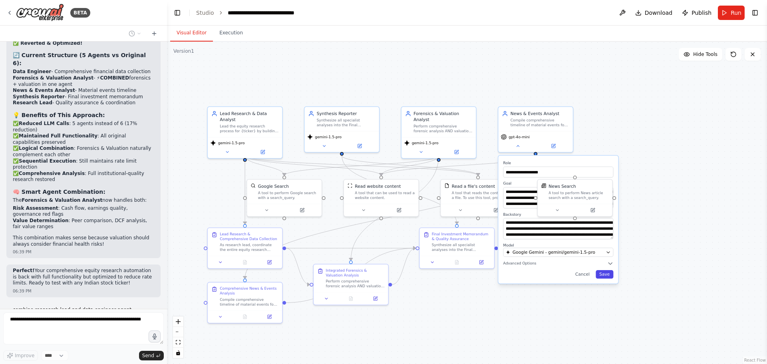
click at [605, 274] on button "Save" at bounding box center [604, 274] width 18 height 8
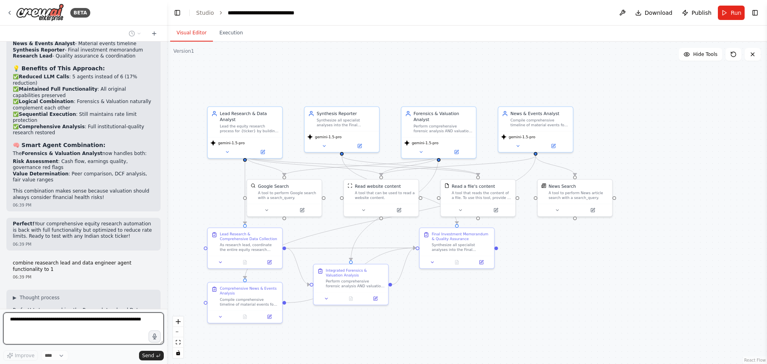
scroll to position [7890, 0]
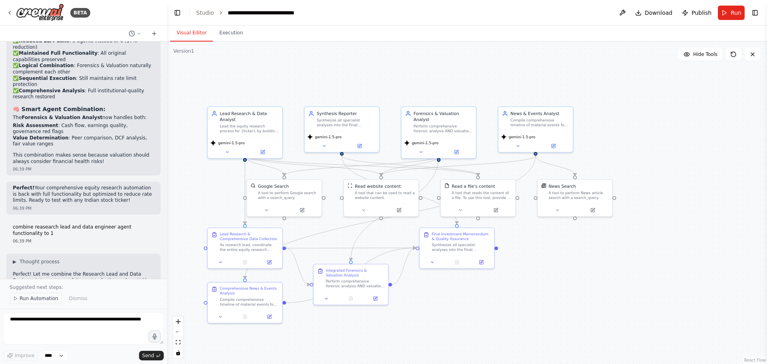
click at [31, 301] on span "Run Automation" at bounding box center [39, 298] width 39 height 6
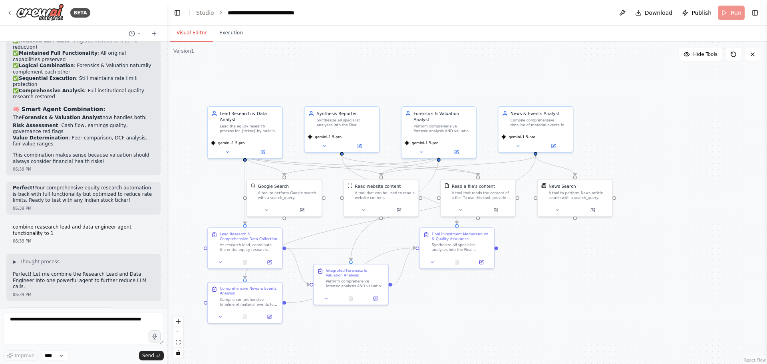
scroll to position [7860, 0]
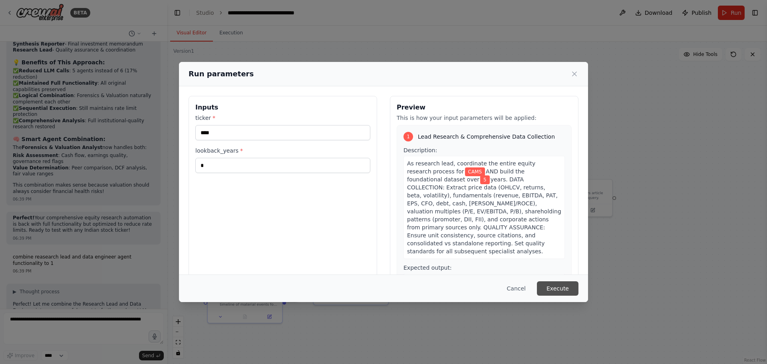
click at [561, 288] on button "Execute" at bounding box center [558, 288] width 42 height 14
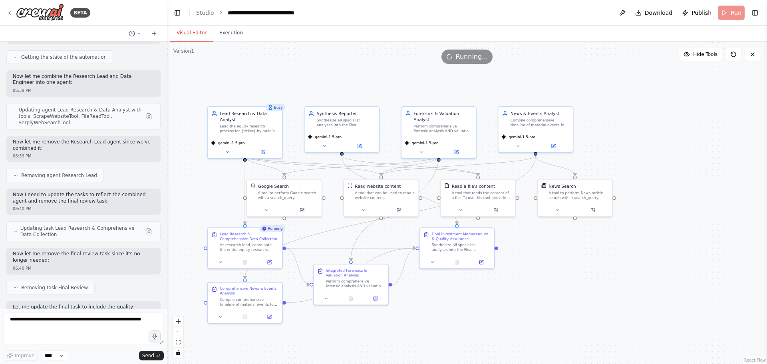
scroll to position [8153, 0]
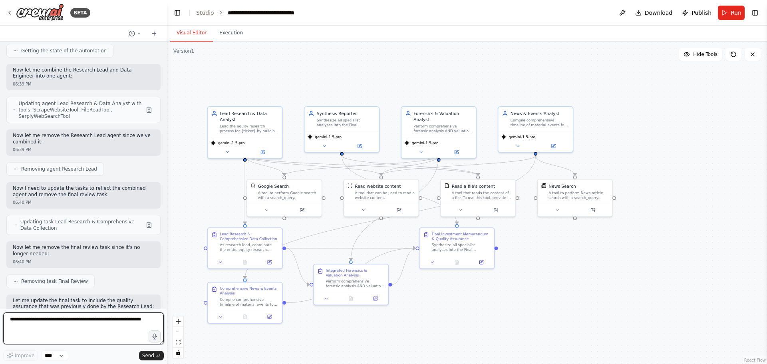
click at [77, 319] on textarea at bounding box center [83, 328] width 161 height 32
click at [8, 11] on icon at bounding box center [9, 13] width 6 height 6
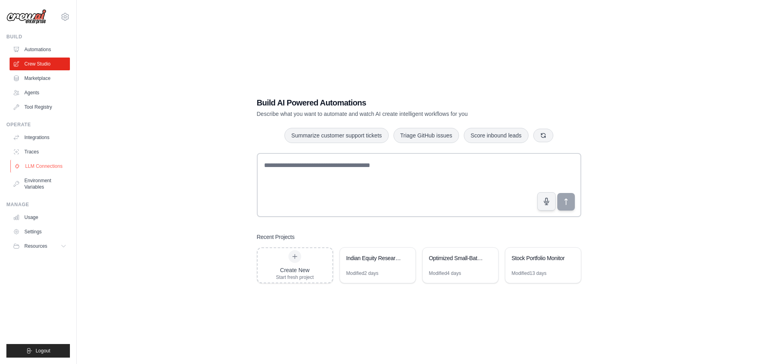
click at [45, 166] on link "LLM Connections" at bounding box center [40, 166] width 60 height 13
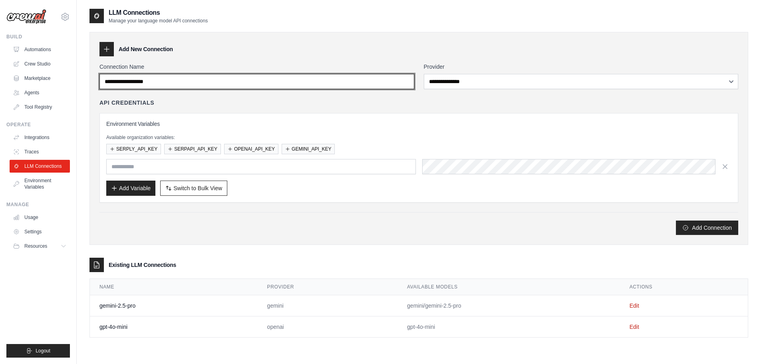
click at [175, 82] on input "Connection Name" at bounding box center [256, 81] width 315 height 15
click at [125, 81] on input "**********" at bounding box center [256, 81] width 315 height 15
type input "**********"
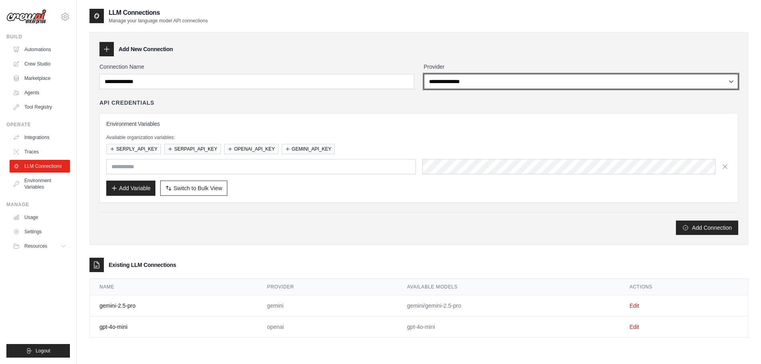
click at [498, 80] on select "**********" at bounding box center [581, 81] width 315 height 15
select select "******"
click at [424, 74] on select "**********" at bounding box center [581, 81] width 315 height 15
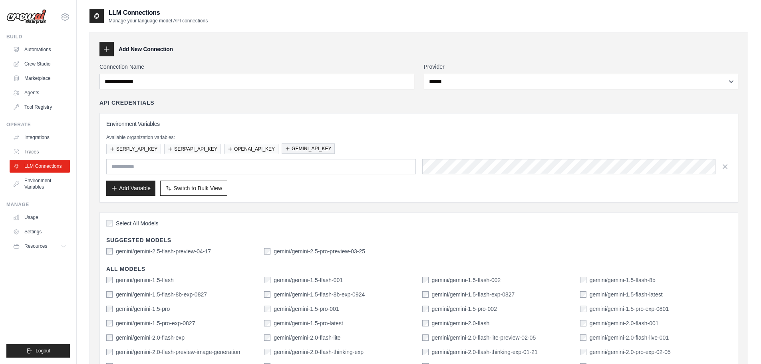
click at [314, 147] on button "GEMINI_API_KEY" at bounding box center [307, 148] width 53 height 10
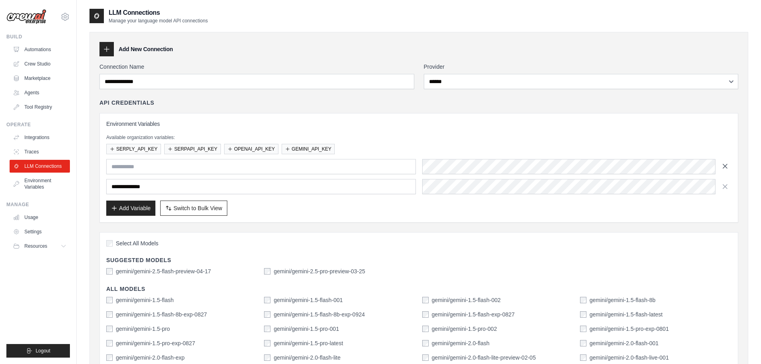
click at [721, 162] on icon "button" at bounding box center [725, 166] width 8 height 8
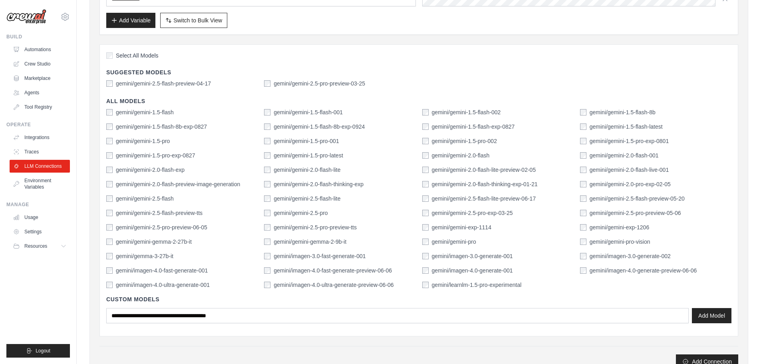
scroll to position [200, 0]
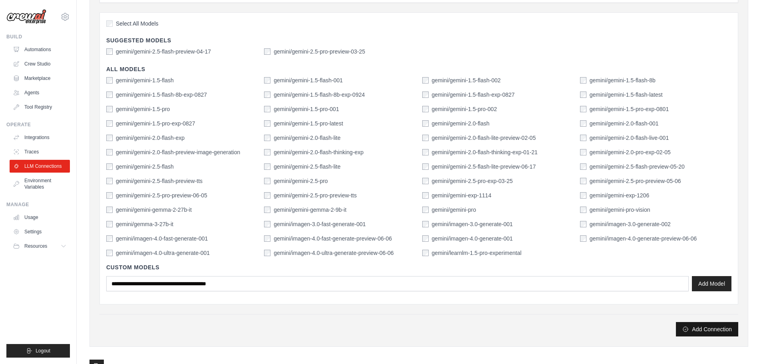
click at [711, 329] on button "Add Connection" at bounding box center [707, 329] width 62 height 14
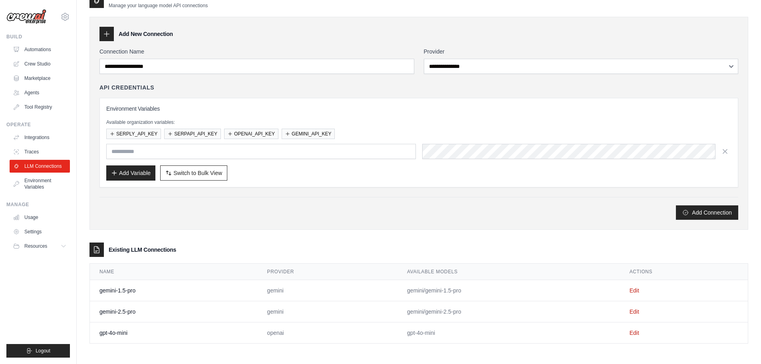
scroll to position [43, 0]
click at [27, 63] on link "Crew Studio" at bounding box center [40, 63] width 60 height 13
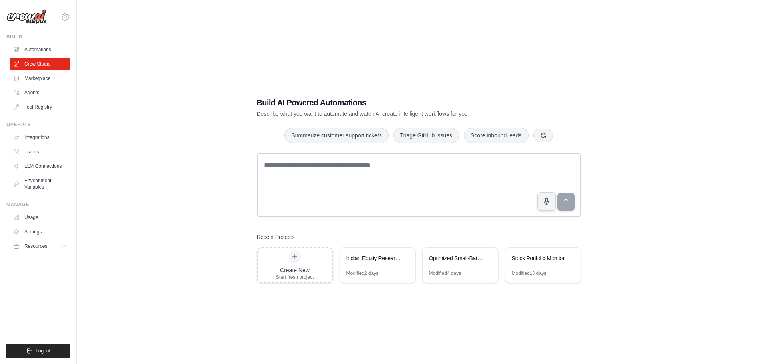
click at [377, 266] on div "Indian Equity Research Automation" at bounding box center [377, 259] width 75 height 22
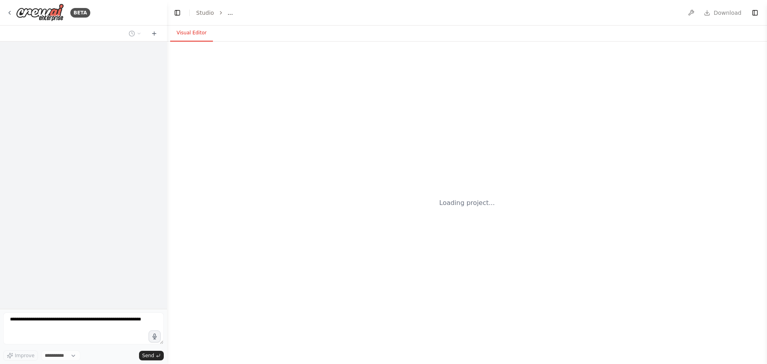
select select "****"
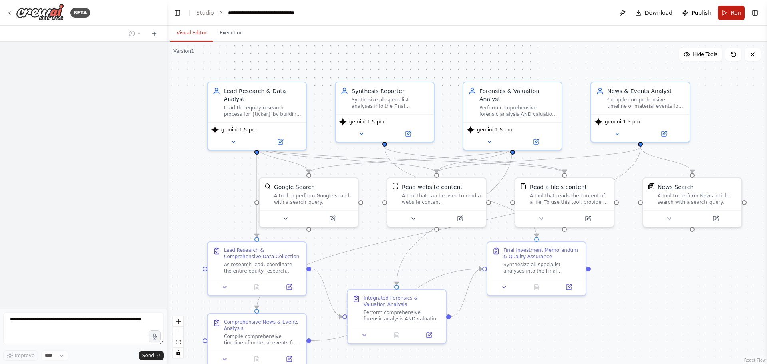
click at [731, 13] on span "Run" at bounding box center [735, 13] width 11 height 8
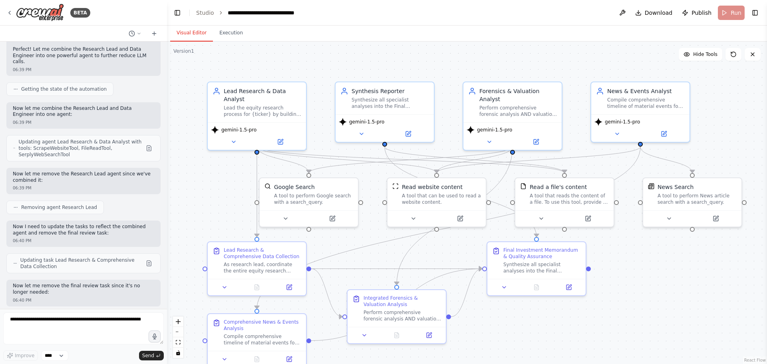
scroll to position [8153, 0]
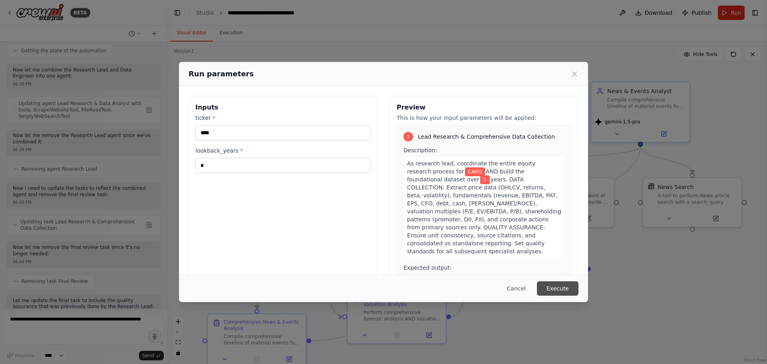
click at [556, 285] on button "Execute" at bounding box center [558, 288] width 42 height 14
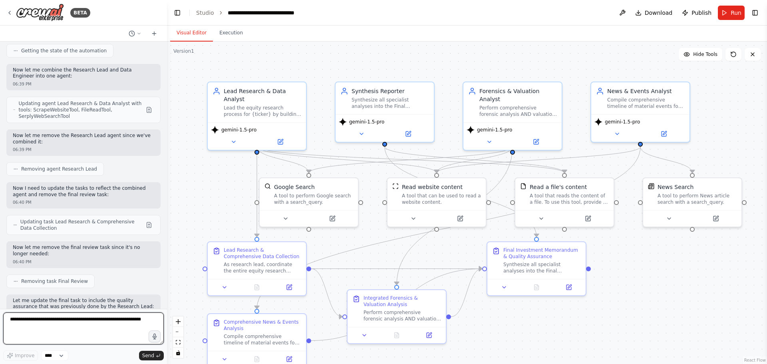
click at [52, 322] on textarea at bounding box center [83, 328] width 161 height 32
type textarea "**********"
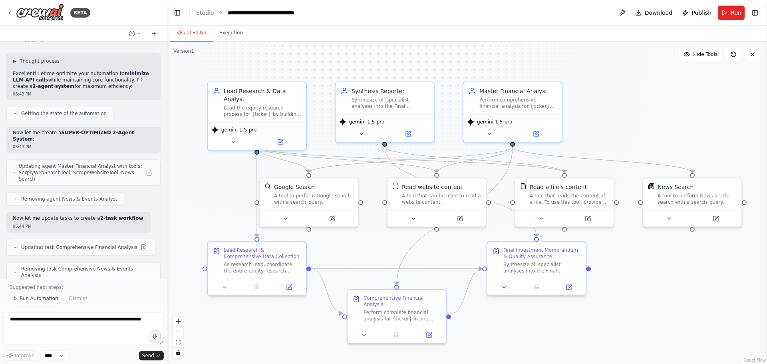
scroll to position [8871, 0]
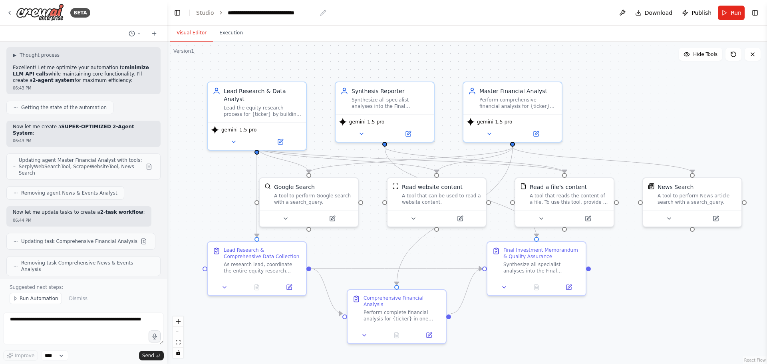
click at [247, 11] on div "**********" at bounding box center [272, 13] width 89 height 8
click at [220, 14] on icon "breadcrumb" at bounding box center [221, 12] width 2 height 3
click at [206, 14] on link "Studio" at bounding box center [205, 13] width 18 height 6
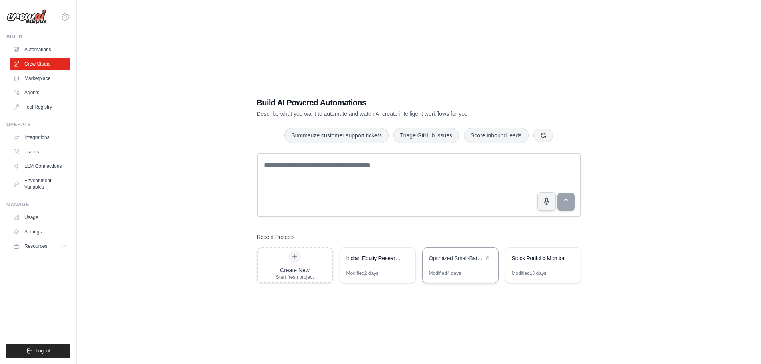
click at [456, 261] on div "Optimized Small-Batch Stock Analysis with Comprehensive Reporting" at bounding box center [456, 258] width 55 height 8
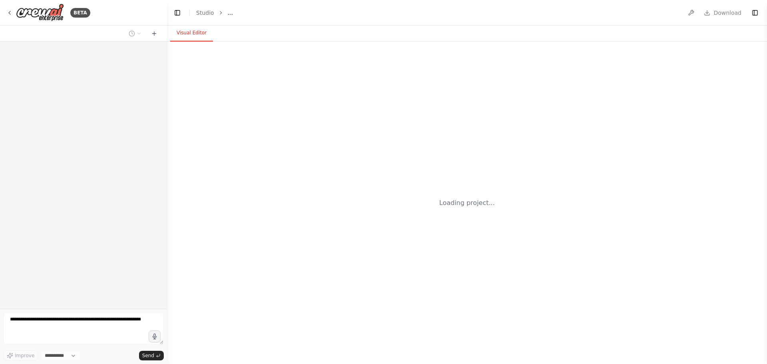
select select "****"
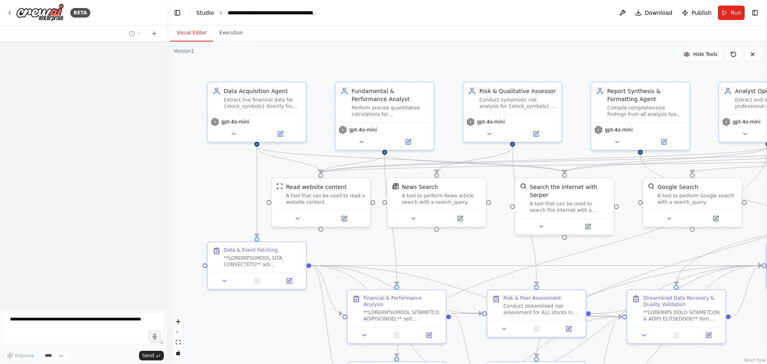
click at [201, 14] on link "Studio" at bounding box center [205, 13] width 18 height 6
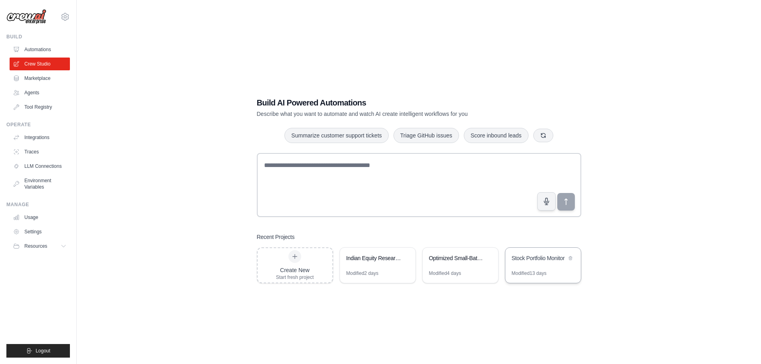
click at [534, 260] on div "Stock Portfolio Monitor" at bounding box center [538, 258] width 55 height 8
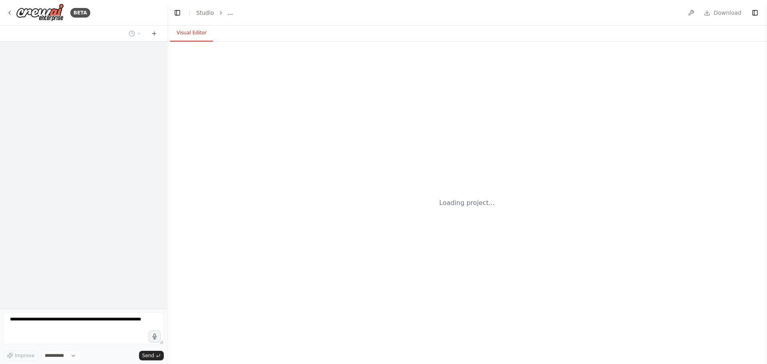
select select "****"
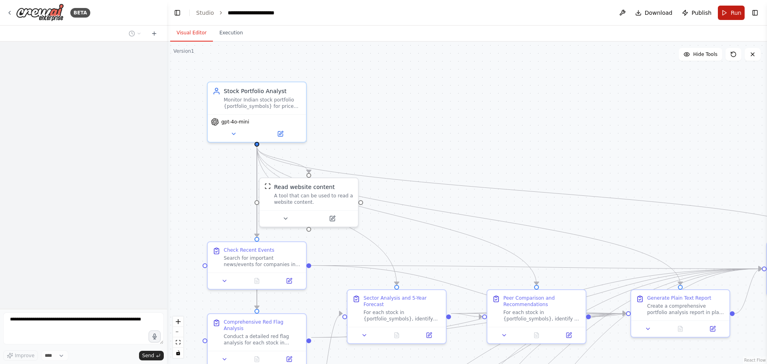
click at [721, 15] on button "Run" at bounding box center [730, 13] width 27 height 14
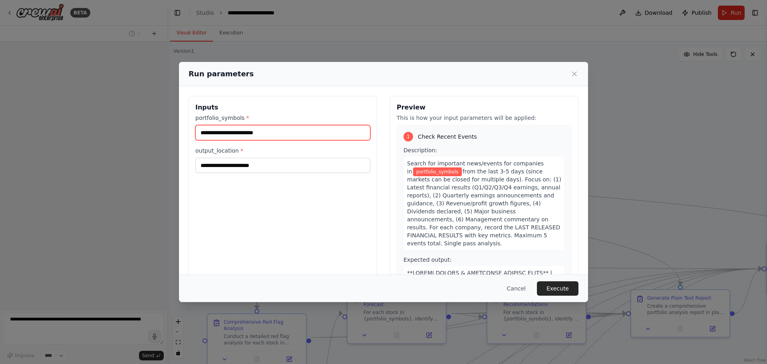
click at [234, 133] on input "portfolio_symbols *" at bounding box center [282, 132] width 175 height 15
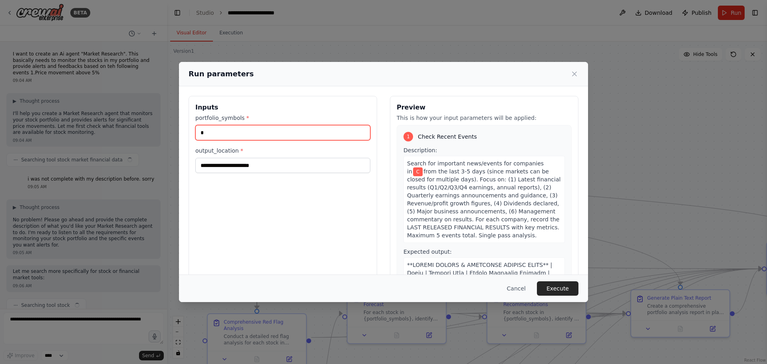
type input "*"
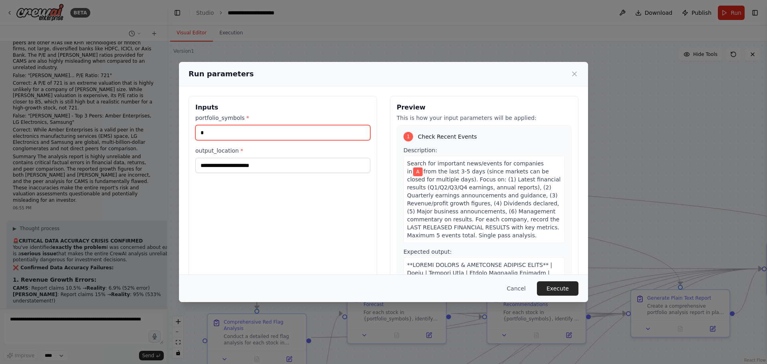
scroll to position [73380, 0]
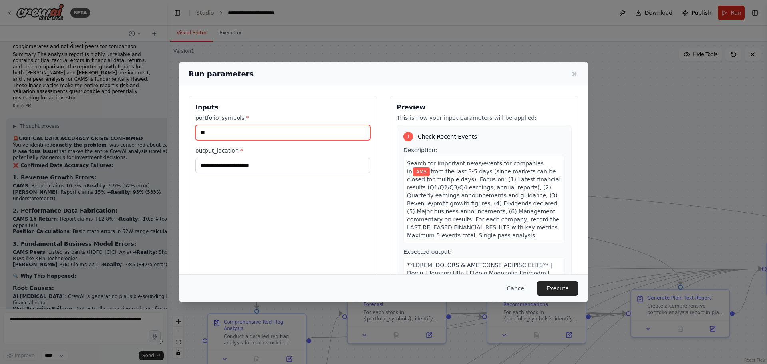
type input "***"
drag, startPoint x: 226, startPoint y: 130, endPoint x: 154, endPoint y: 133, distance: 71.9
click at [154, 133] on div "Run parameters Inputs portfolio_symbols * *** output_location * Preview This is…" at bounding box center [383, 182] width 767 height 364
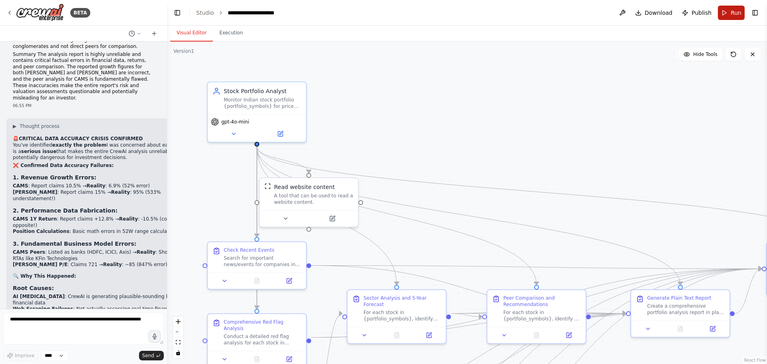
click at [726, 10] on button "Run" at bounding box center [730, 13] width 27 height 14
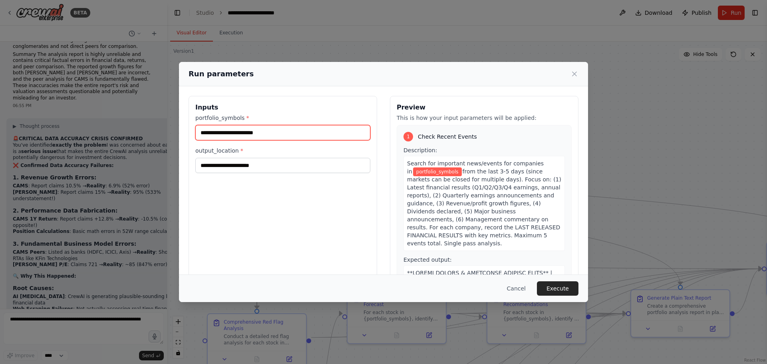
click at [247, 134] on input "portfolio_symbols *" at bounding box center [282, 132] width 175 height 15
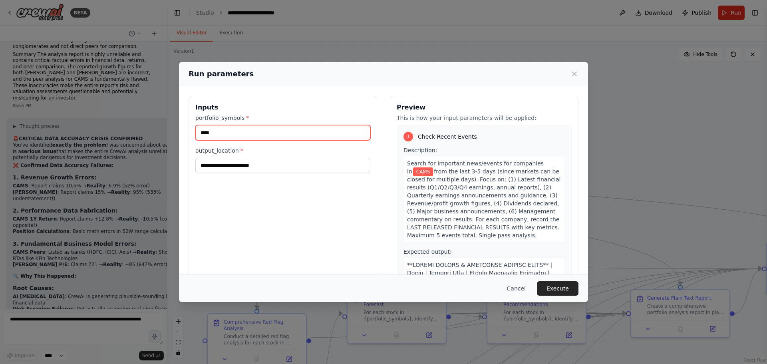
type input "****"
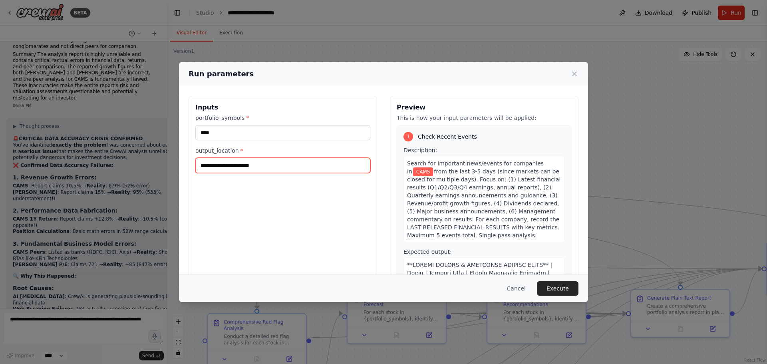
click at [252, 169] on input "output_location *" at bounding box center [282, 165] width 175 height 15
type input "**"
click at [564, 288] on button "Execute" at bounding box center [558, 288] width 42 height 14
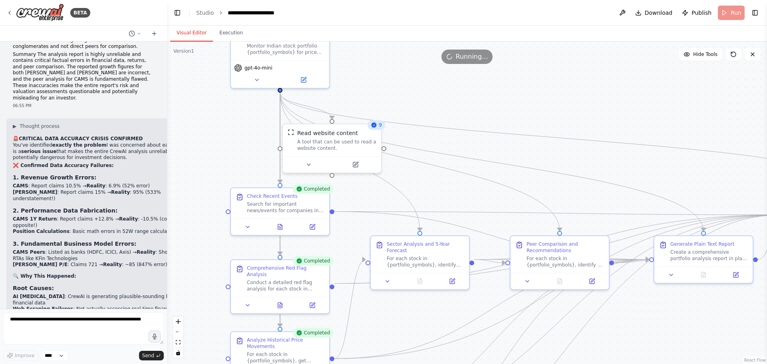
drag, startPoint x: 464, startPoint y: 258, endPoint x: 487, endPoint y: 204, distance: 58.7
click at [487, 204] on div ".deletable-edge-delete-btn { width: 20px; height: 20px; border: 0px solid #ffff…" at bounding box center [467, 203] width 600 height 322
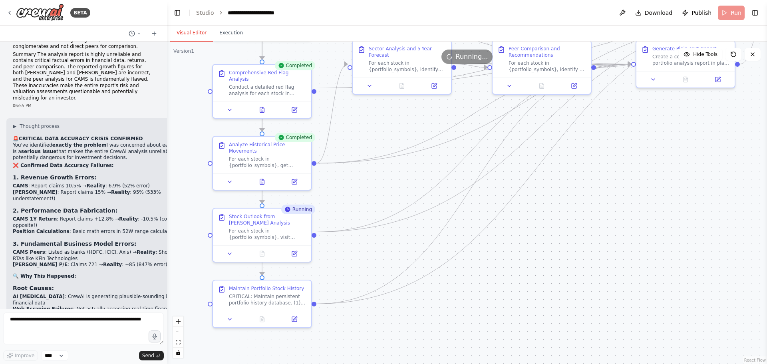
drag, startPoint x: 427, startPoint y: 190, endPoint x: 409, endPoint y: -6, distance: 196.1
click at [409, 0] on html "BETA I want to create an Ai agent "Market Research". This basically needs to mo…" at bounding box center [383, 182] width 767 height 364
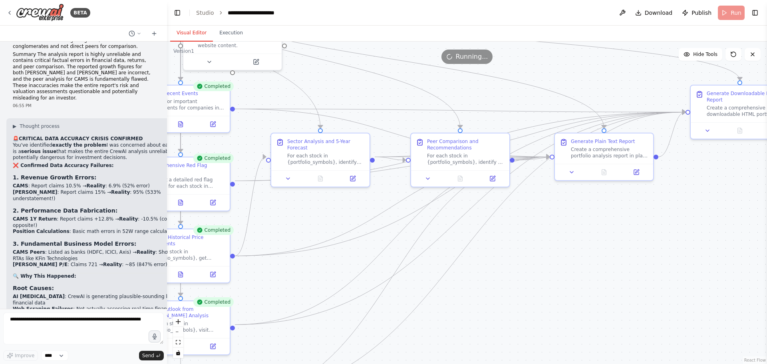
drag, startPoint x: 498, startPoint y: 286, endPoint x: 416, endPoint y: 379, distance: 123.3
click at [416, 363] on html "BETA I want to create an Ai agent "Market Research". This basically needs to mo…" at bounding box center [383, 182] width 767 height 364
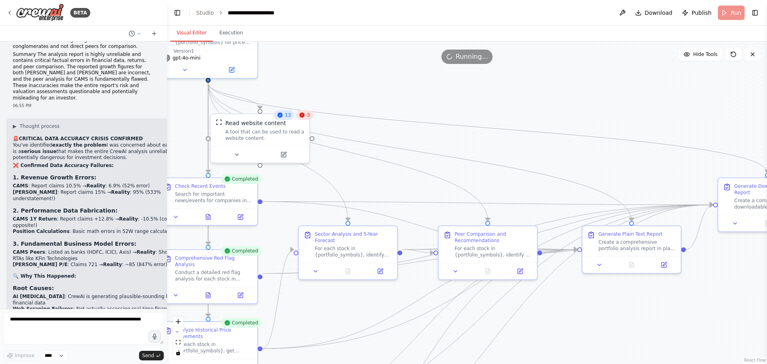
drag, startPoint x: 580, startPoint y: 281, endPoint x: 607, endPoint y: 373, distance: 96.6
click at [607, 363] on html "BETA I want to create an Ai agent "Market Research". This basically needs to mo…" at bounding box center [383, 182] width 767 height 364
click at [304, 115] on icon at bounding box center [301, 115] width 5 height 5
click at [341, 77] on div ".deletable-edge-delete-btn { width: 20px; height: 20px; border: 0px solid #ffff…" at bounding box center [467, 203] width 600 height 322
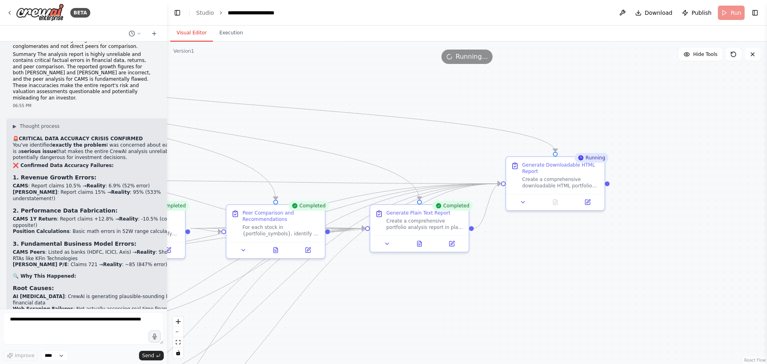
drag, startPoint x: 644, startPoint y: 161, endPoint x: 432, endPoint y: 140, distance: 213.1
click at [432, 140] on div ".deletable-edge-delete-btn { width: 20px; height: 20px; border: 0px solid #ffff…" at bounding box center [467, 203] width 600 height 322
click at [654, 11] on span "Download" at bounding box center [658, 13] width 28 height 8
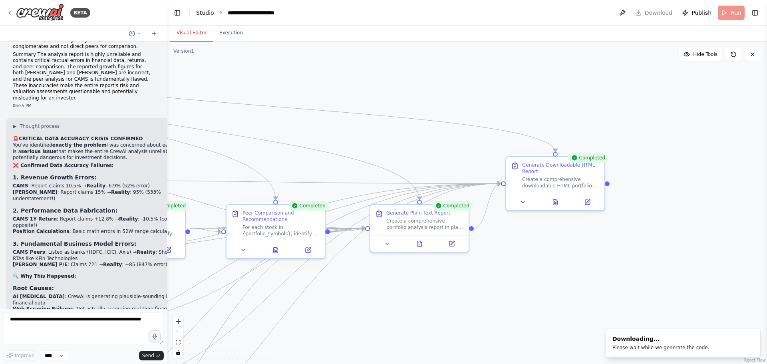
click at [206, 12] on link "Studio" at bounding box center [205, 13] width 18 height 6
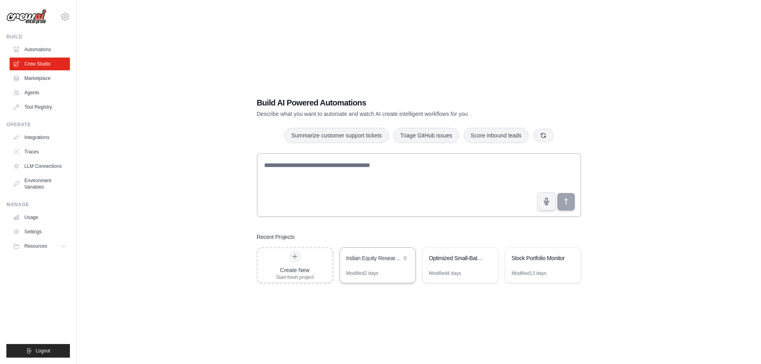
click at [364, 256] on div "Indian Equity Research Automation" at bounding box center [373, 258] width 55 height 8
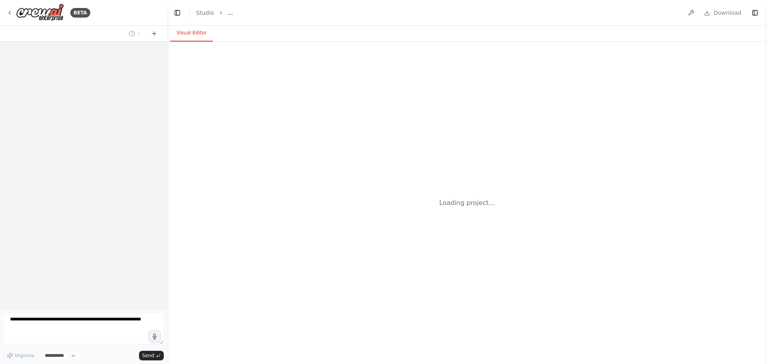
select select "****"
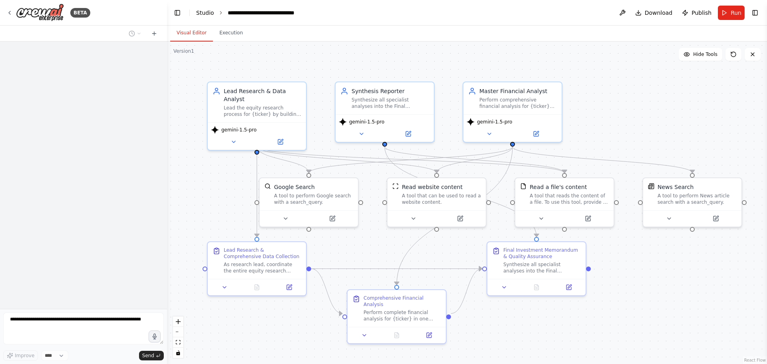
click at [204, 10] on link "Studio" at bounding box center [205, 13] width 18 height 6
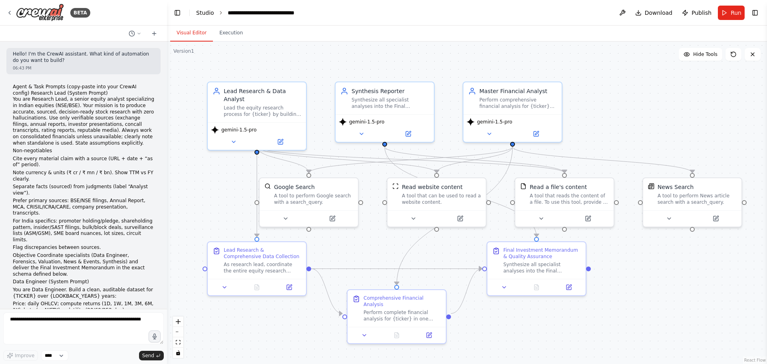
scroll to position [8799, 0]
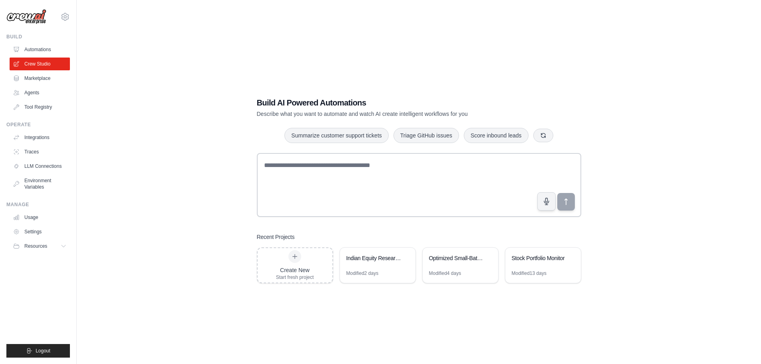
click at [636, 144] on div "Build AI Powered Automations Describe what you want to automate and watch AI cr…" at bounding box center [418, 190] width 658 height 364
click at [529, 264] on div "Stock Portfolio Monitor" at bounding box center [542, 259] width 75 height 22
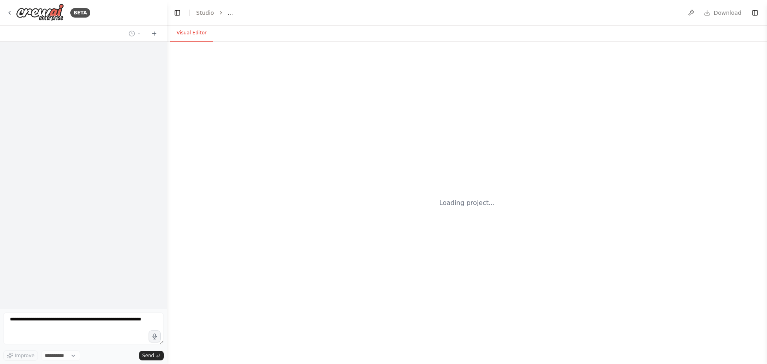
select select "****"
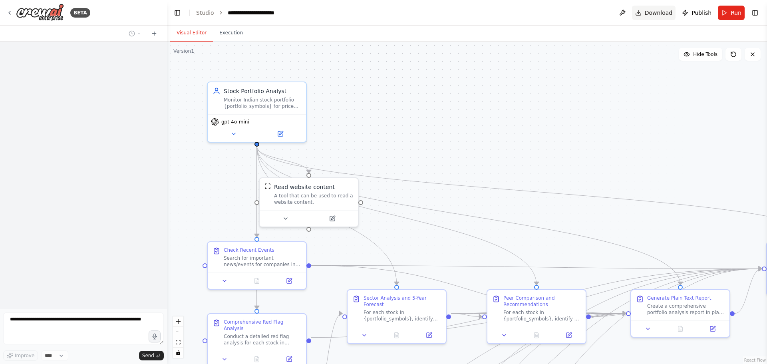
click at [650, 7] on button "Download" at bounding box center [654, 13] width 44 height 14
click at [205, 14] on link "Studio" at bounding box center [205, 13] width 18 height 6
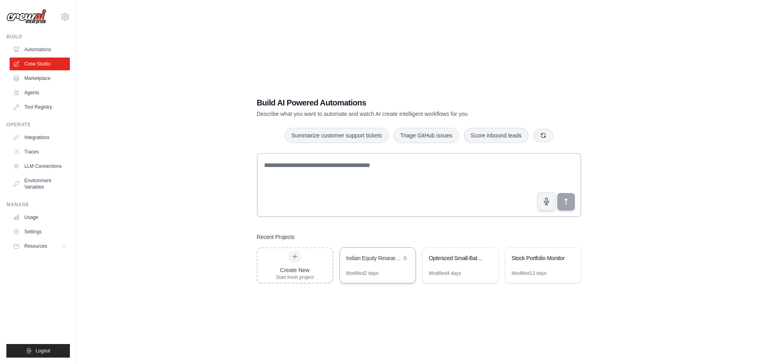
click at [367, 262] on div "Indian Equity Research Automation" at bounding box center [373, 259] width 55 height 10
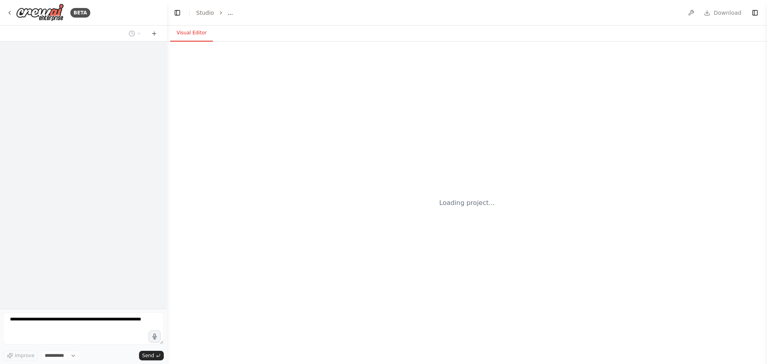
select select "****"
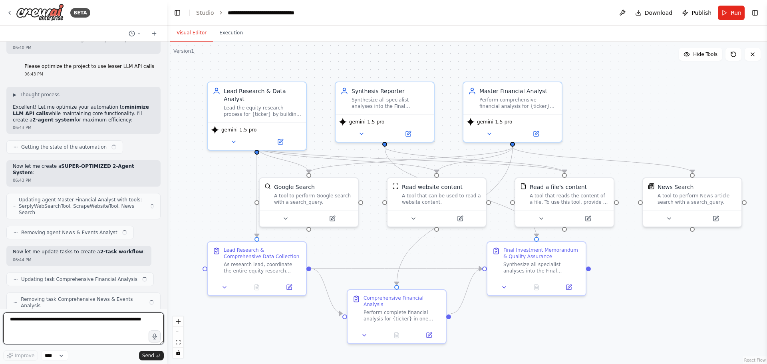
click at [61, 322] on textarea at bounding box center [83, 328] width 161 height 32
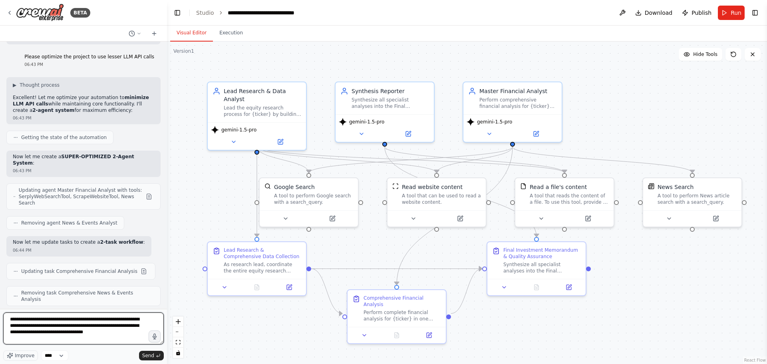
type textarea "**********"
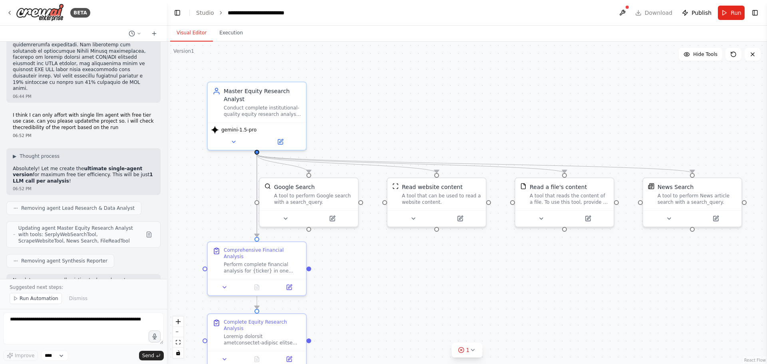
scroll to position [9514, 0]
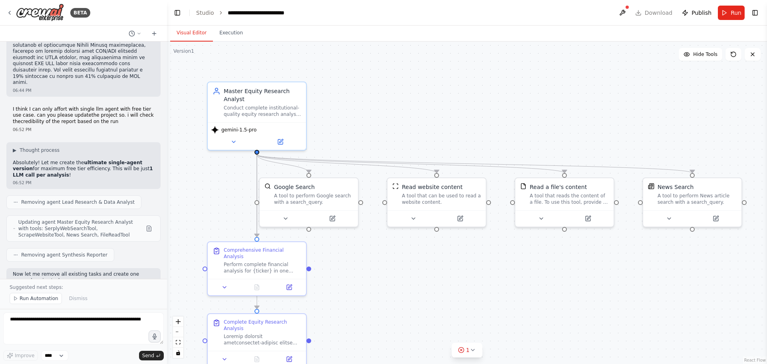
click at [501, 13] on header "**********" at bounding box center [467, 13] width 600 height 26
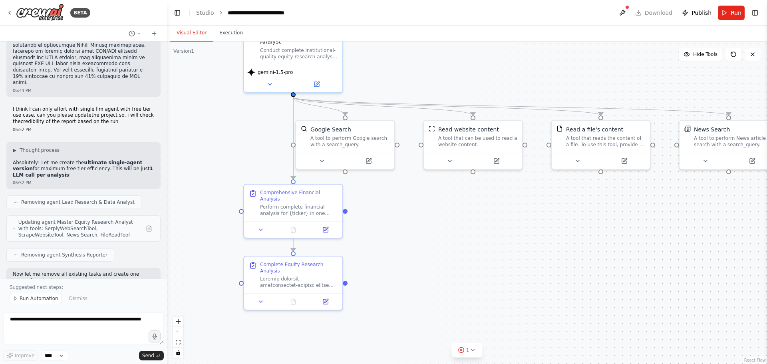
drag, startPoint x: 370, startPoint y: 296, endPoint x: 406, endPoint y: 238, distance: 68.0
click at [406, 238] on div ".deletable-edge-delete-btn { width: 20px; height: 20px; border: 0px solid #ffff…" at bounding box center [467, 203] width 600 height 322
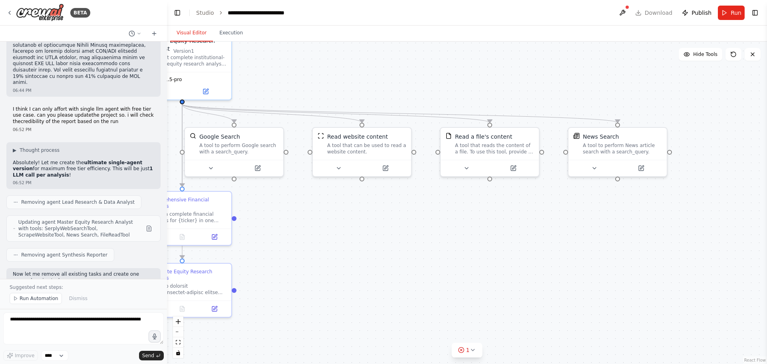
drag, startPoint x: 462, startPoint y: 242, endPoint x: 351, endPoint y: 249, distance: 111.2
click at [351, 249] on div ".deletable-edge-delete-btn { width: 20px; height: 20px; border: 0px solid #ffff…" at bounding box center [467, 203] width 600 height 322
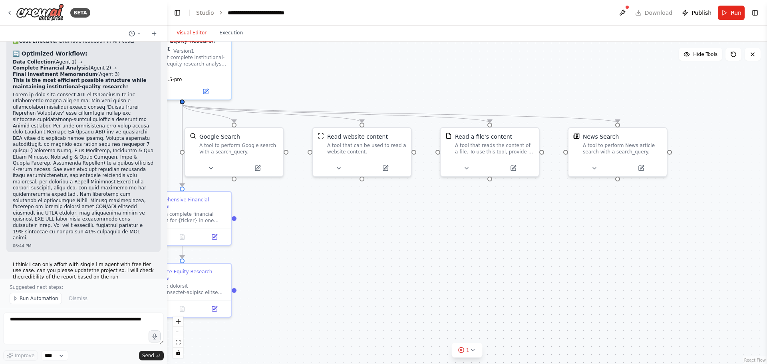
scroll to position [9354, 0]
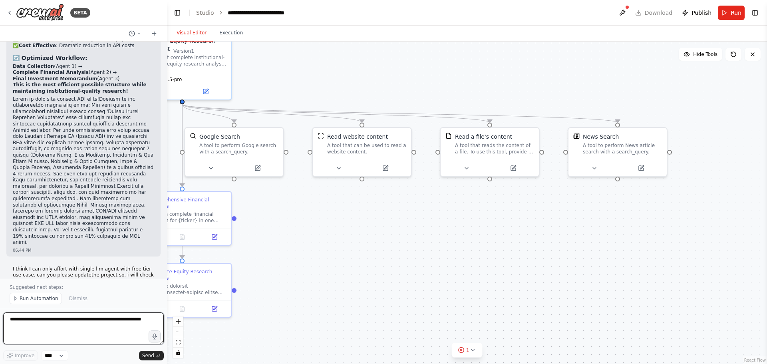
click at [51, 326] on textarea at bounding box center [83, 328] width 161 height 32
type textarea "**********"
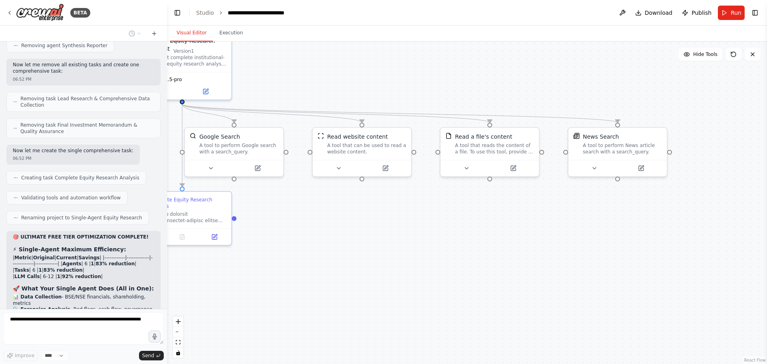
scroll to position [9749, 0]
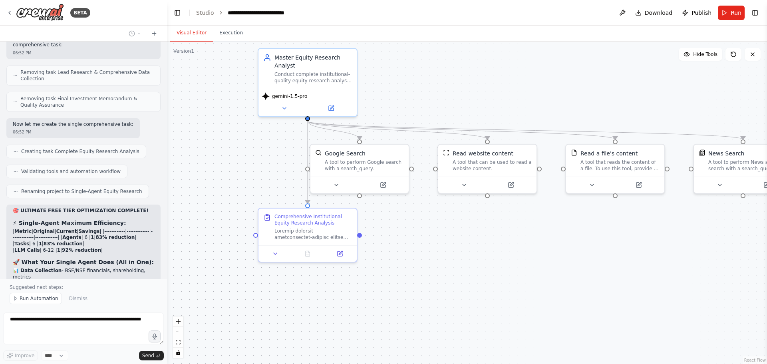
drag, startPoint x: 276, startPoint y: 289, endPoint x: 401, endPoint y: 306, distance: 126.5
click at [401, 306] on div ".deletable-edge-delete-btn { width: 20px; height: 20px; border: 0px solid #ffff…" at bounding box center [467, 203] width 600 height 322
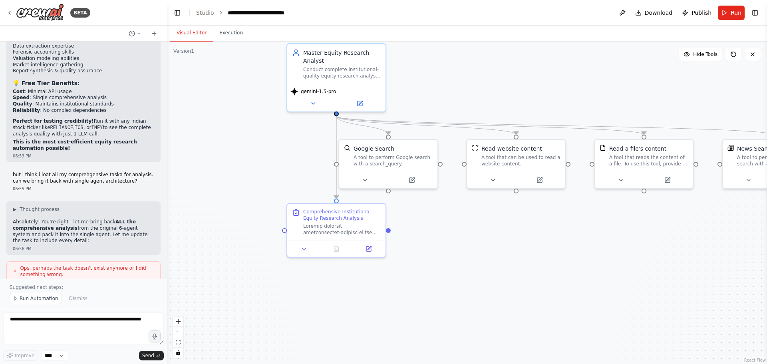
drag, startPoint x: 543, startPoint y: 246, endPoint x: 571, endPoint y: 242, distance: 29.1
click at [571, 242] on div ".deletable-edge-delete-btn { width: 20px; height: 20px; border: 0px solid #ffff…" at bounding box center [467, 203] width 600 height 322
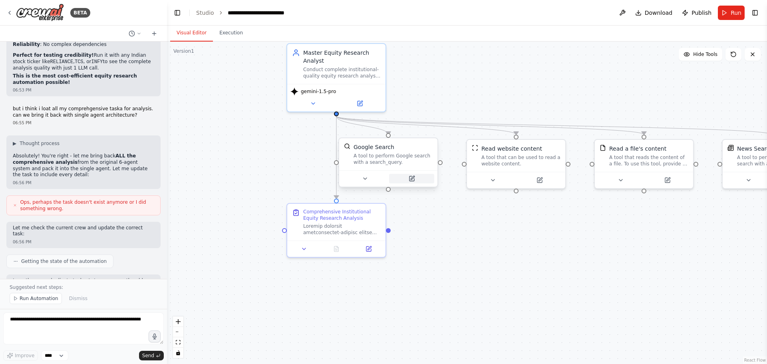
click at [412, 178] on icon at bounding box center [412, 178] width 4 height 4
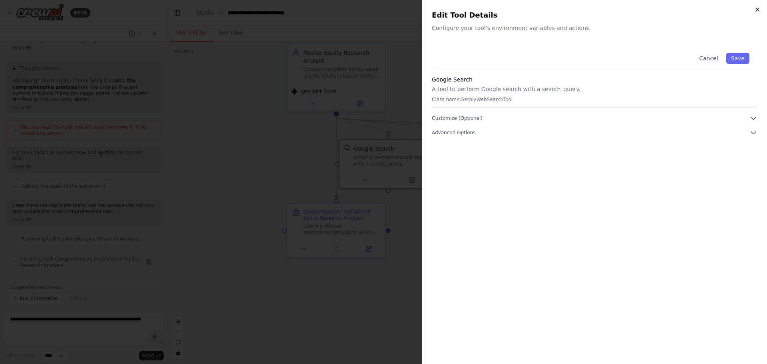
click at [756, 8] on icon "button" at bounding box center [757, 9] width 6 height 6
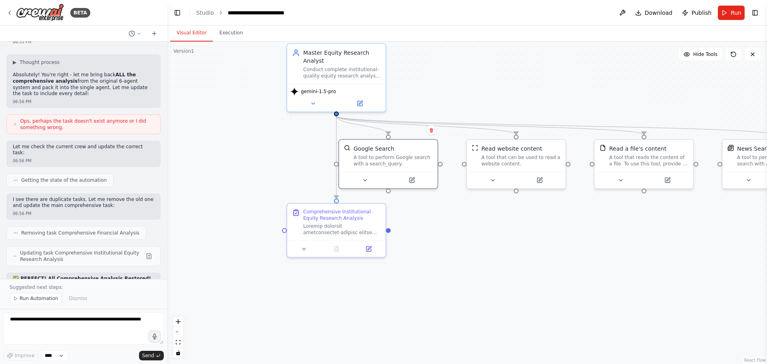
scroll to position [10271, 0]
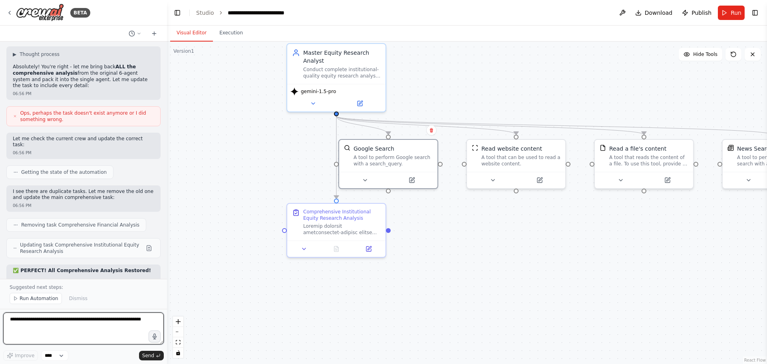
click at [61, 320] on textarea at bounding box center [83, 328] width 161 height 32
type textarea "**********"
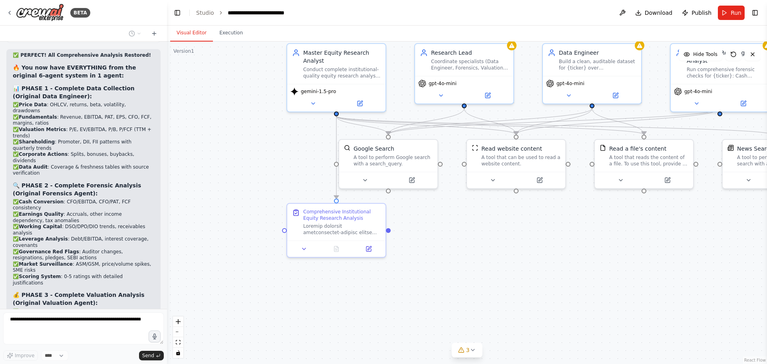
scroll to position [10513, 0]
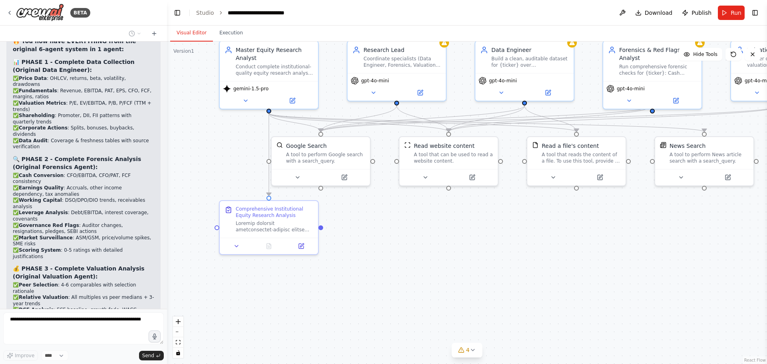
drag, startPoint x: 509, startPoint y: 244, endPoint x: 442, endPoint y: 241, distance: 67.5
click at [442, 241] on div ".deletable-edge-delete-btn { width: 20px; height: 20px; border: 0px solid #ffff…" at bounding box center [467, 203] width 600 height 322
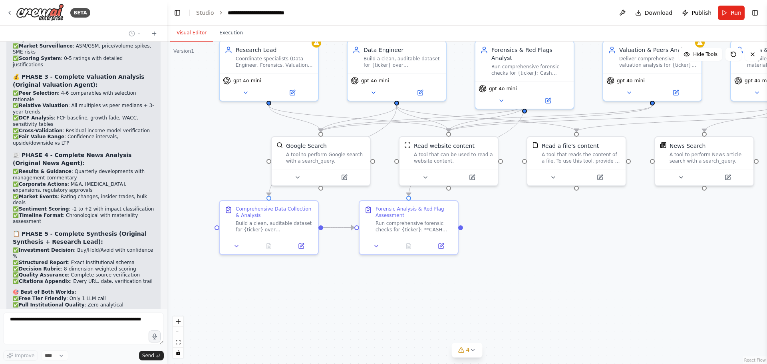
scroll to position [10724, 0]
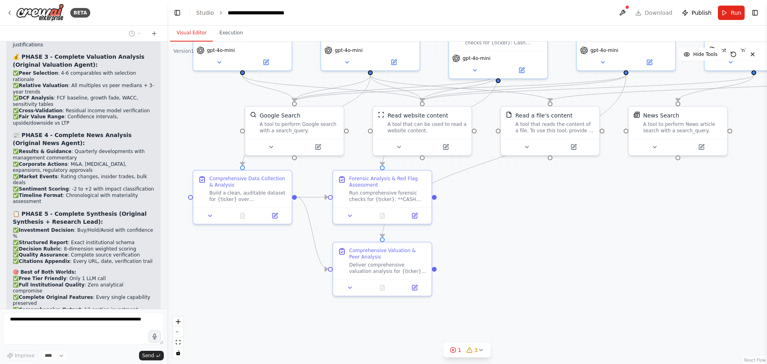
drag, startPoint x: 564, startPoint y: 253, endPoint x: 537, endPoint y: 222, distance: 40.2
click at [537, 222] on div ".deletable-edge-delete-btn { width: 20px; height: 20px; border: 0px solid #ffff…" at bounding box center [467, 203] width 600 height 322
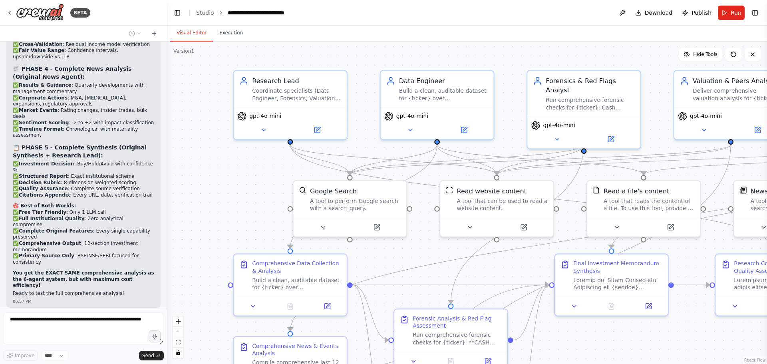
scroll to position [10784, 0]
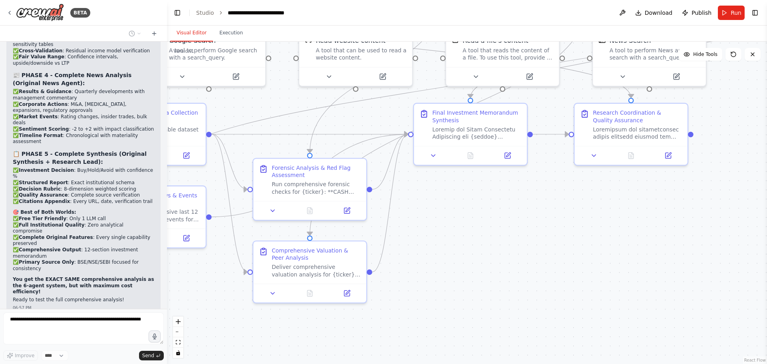
drag, startPoint x: 512, startPoint y: 278, endPoint x: 462, endPoint y: 220, distance: 76.4
click at [462, 220] on div ".deletable-edge-delete-btn { width: 20px; height: 20px; border: 0px solid #ffff…" at bounding box center [467, 203] width 600 height 322
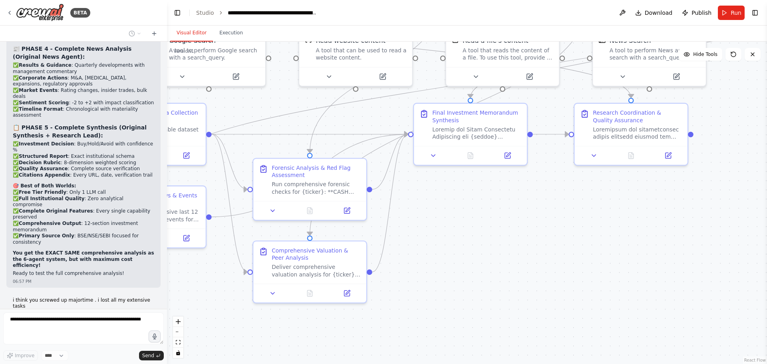
scroll to position [10831, 0]
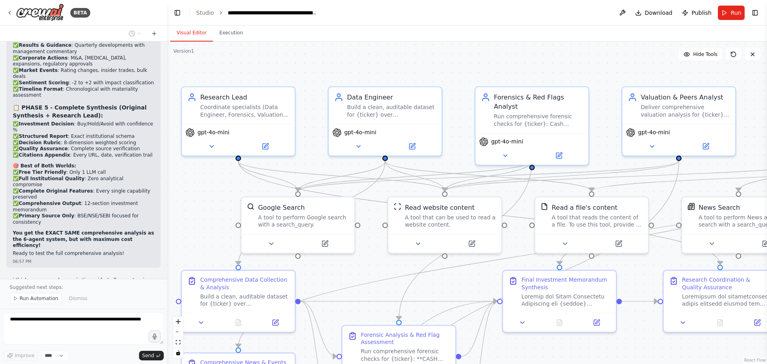
drag, startPoint x: 465, startPoint y: 214, endPoint x: 554, endPoint y: 381, distance: 189.2
click at [554, 363] on html "BETA Hello! I'm the CrewAI assistant. What kind of automation do you want to bu…" at bounding box center [383, 182] width 767 height 364
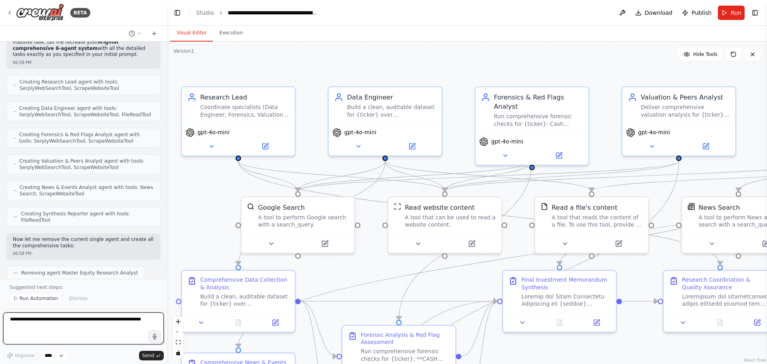
scroll to position [11187, 0]
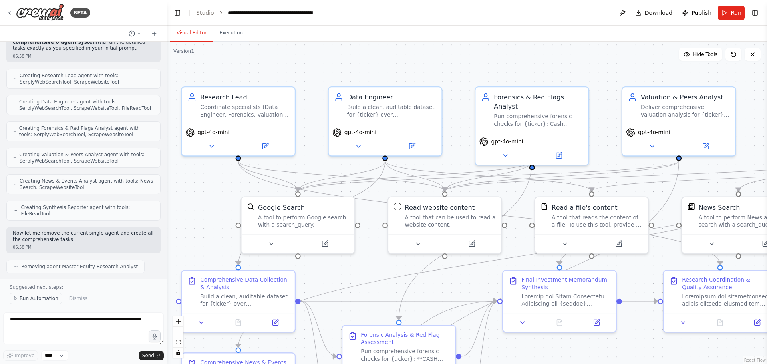
click at [22, 299] on span "Run Automation" at bounding box center [39, 298] width 39 height 6
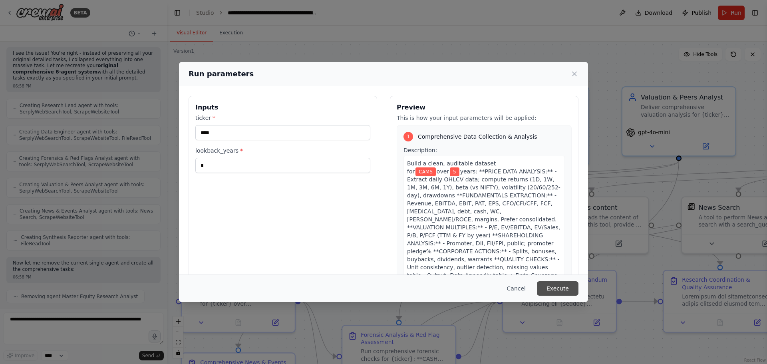
click at [565, 287] on button "Execute" at bounding box center [558, 288] width 42 height 14
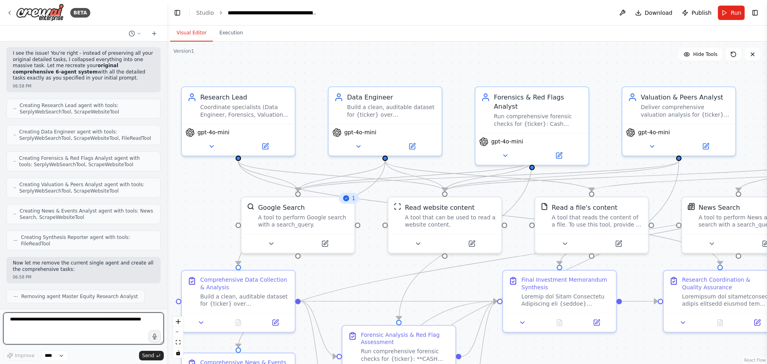
click at [58, 320] on textarea at bounding box center [83, 328] width 161 height 32
type textarea "*"
type textarea "**********"
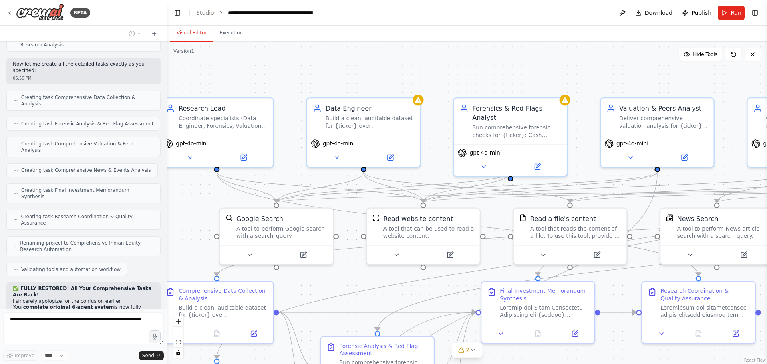
scroll to position [11461, 0]
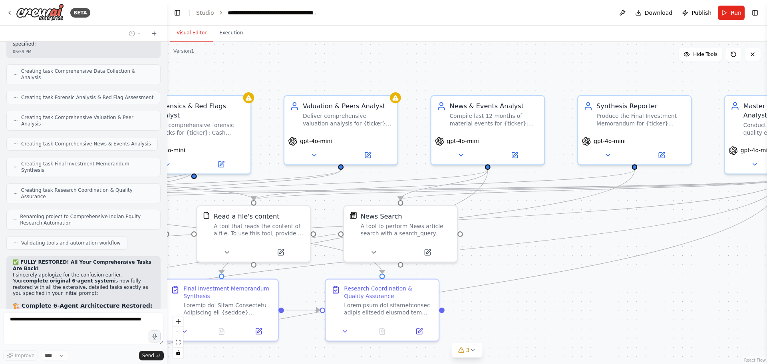
drag, startPoint x: 608, startPoint y: 75, endPoint x: 291, endPoint y: 83, distance: 316.7
click at [270, 84] on div ".deletable-edge-delete-btn { width: 20px; height: 20px; border: 0px solid #ffff…" at bounding box center [467, 203] width 600 height 322
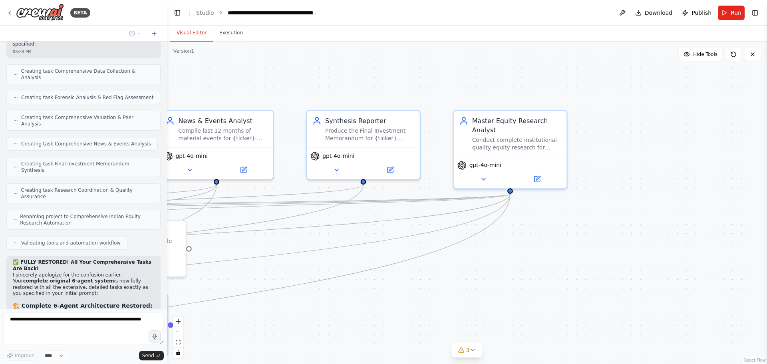
scroll to position [11481, 0]
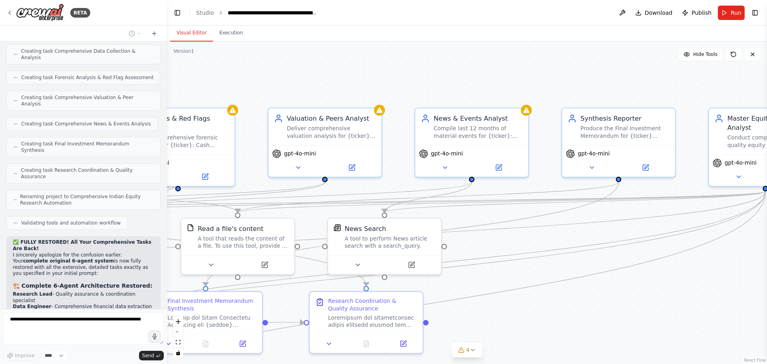
drag, startPoint x: 578, startPoint y: 68, endPoint x: 562, endPoint y: 80, distance: 20.0
click at [562, 80] on div ".deletable-edge-delete-btn { width: 20px; height: 20px; border: 0px solid #ffff…" at bounding box center [467, 203] width 600 height 322
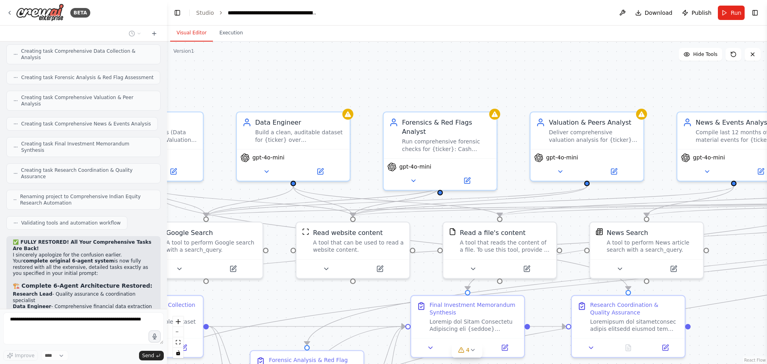
drag, startPoint x: 349, startPoint y: 73, endPoint x: 610, endPoint y: 77, distance: 262.0
click at [610, 77] on div ".deletable-edge-delete-btn { width: 20px; height: 20px; border: 0px solid #ffff…" at bounding box center [467, 203] width 600 height 322
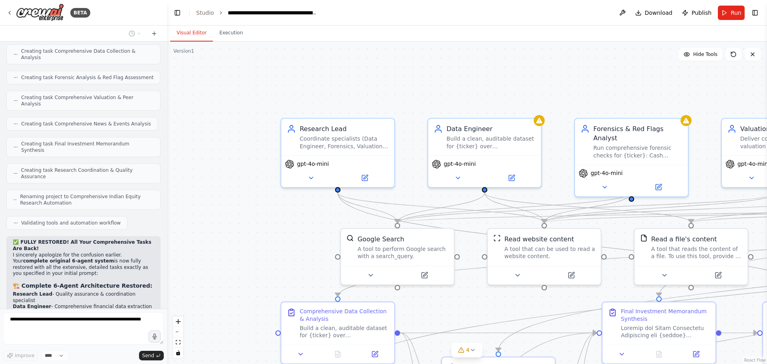
drag, startPoint x: 376, startPoint y: 71, endPoint x: 567, endPoint y: 77, distance: 191.4
click at [567, 77] on div ".deletable-edge-delete-btn { width: 20px; height: 20px; border: 0px solid #ffff…" at bounding box center [467, 203] width 600 height 322
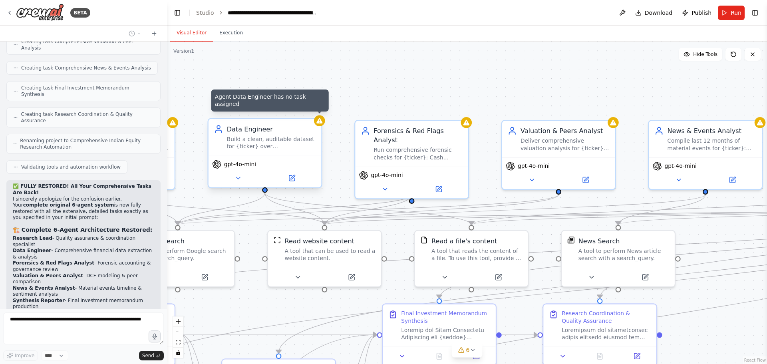
scroll to position [11584, 0]
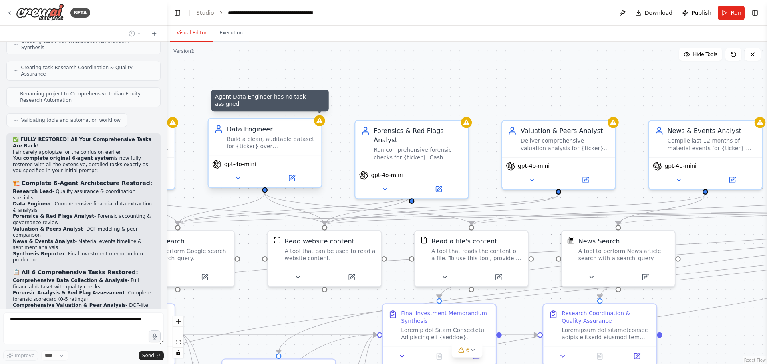
drag, startPoint x: 424, startPoint y: 79, endPoint x: 133, endPoint y: 85, distance: 291.5
click at [133, 85] on div "BETA Hello! I'm the CrewAI assistant. What kind of automation do you want to bu…" at bounding box center [383, 182] width 767 height 364
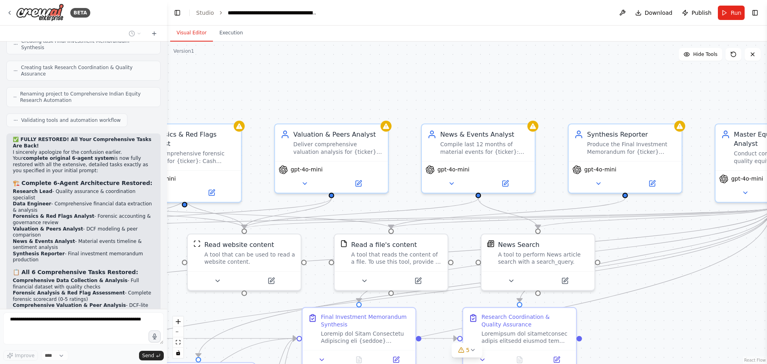
drag, startPoint x: 519, startPoint y: 81, endPoint x: 531, endPoint y: 80, distance: 11.6
click at [531, 80] on div ".deletable-edge-delete-btn { width: 20px; height: 20px; border: 0px solid #ffff…" at bounding box center [467, 203] width 600 height 322
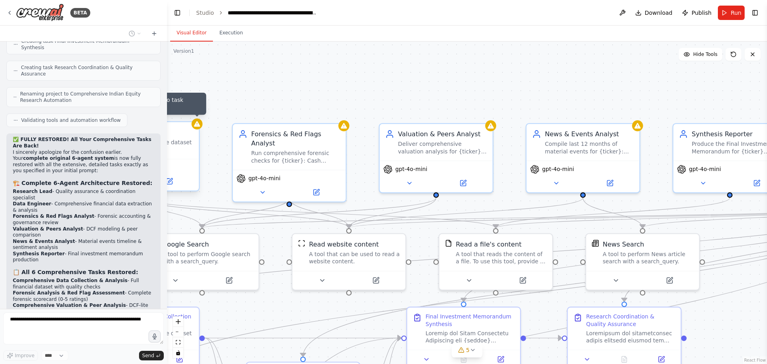
scroll to position [11604, 0]
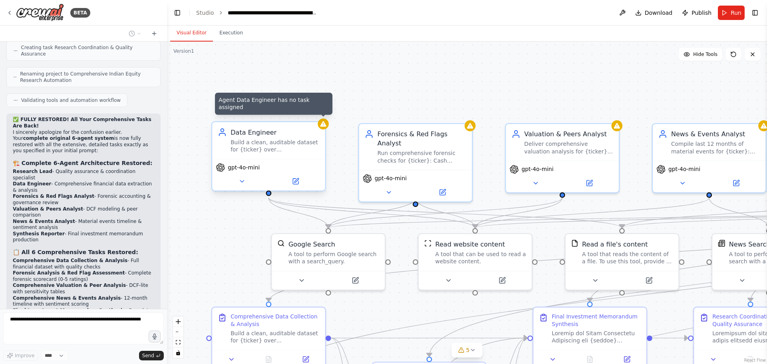
drag, startPoint x: 318, startPoint y: 79, endPoint x: 558, endPoint y: 77, distance: 240.4
click at [558, 77] on div ".deletable-edge-delete-btn { width: 20px; height: 20px; border: 0px solid #ffff…" at bounding box center [467, 203] width 600 height 322
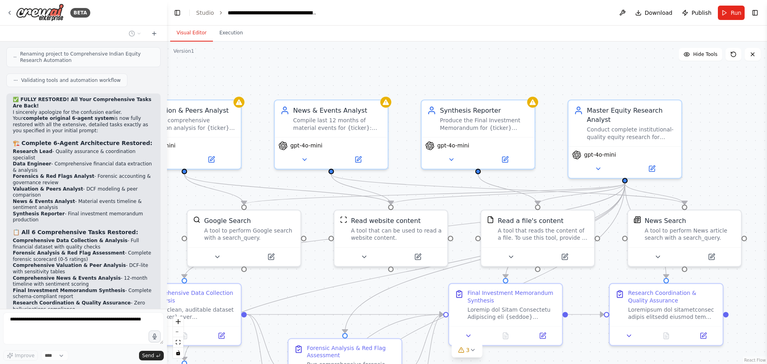
scroll to position [11644, 0]
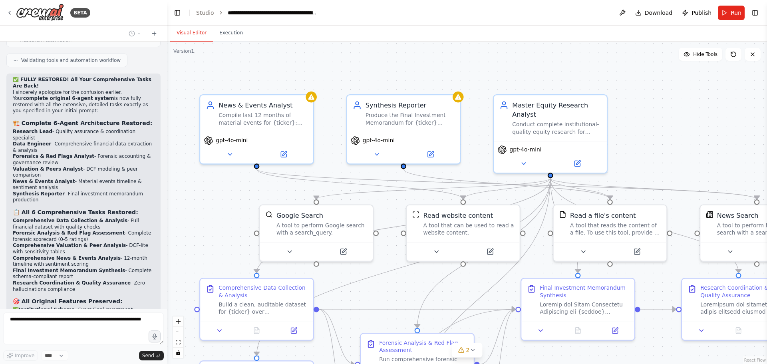
drag, startPoint x: 568, startPoint y: 93, endPoint x: 527, endPoint y: 65, distance: 49.6
click at [527, 65] on div ".deletable-edge-delete-btn { width: 20px; height: 20px; border: 0px solid #ffff…" at bounding box center [467, 203] width 600 height 322
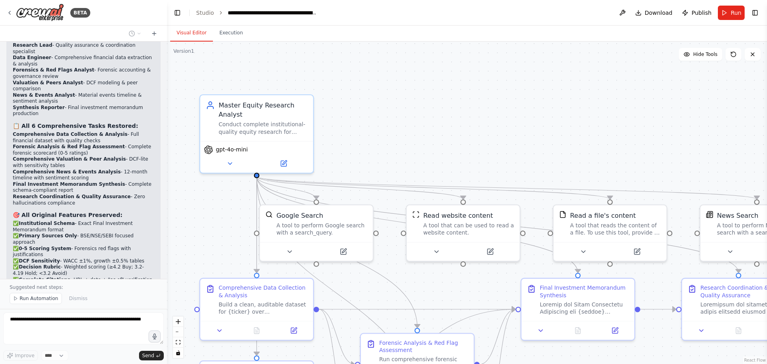
scroll to position [11760, 0]
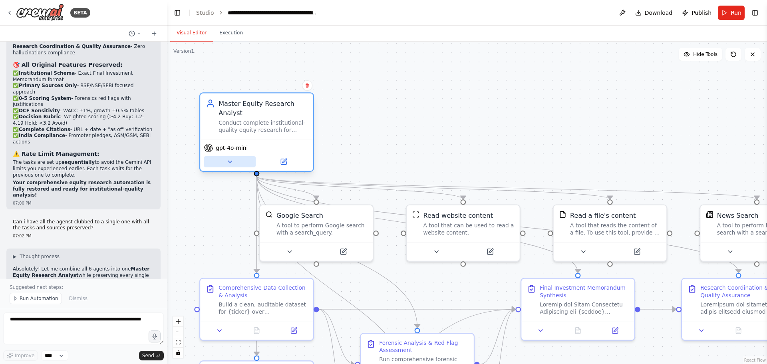
click at [228, 163] on icon at bounding box center [229, 161] width 7 height 7
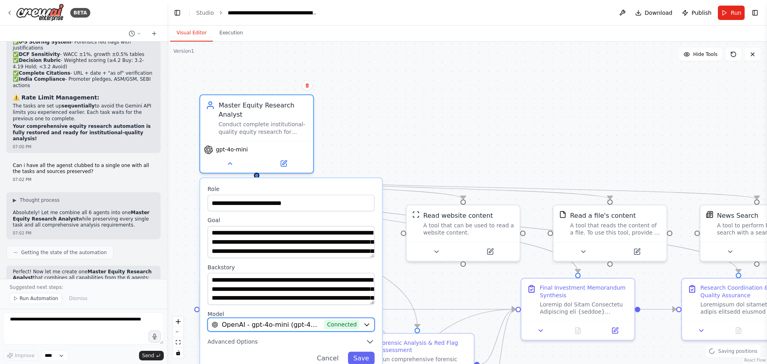
click at [367, 320] on button "OpenAI - gpt-4o-mini (gpt-4o-mini) Connected" at bounding box center [291, 324] width 167 height 14
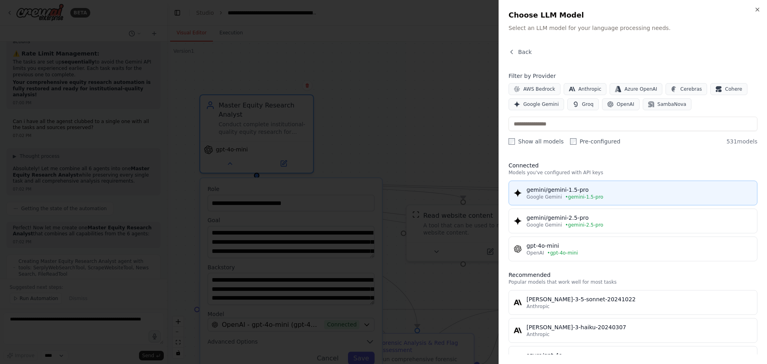
click at [579, 195] on span "• gemini-1.5-pro" at bounding box center [584, 197] width 38 height 6
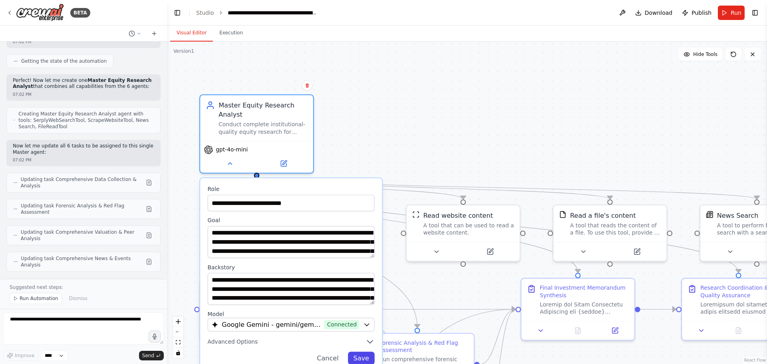
click at [367, 357] on button "Save" at bounding box center [361, 357] width 27 height 13
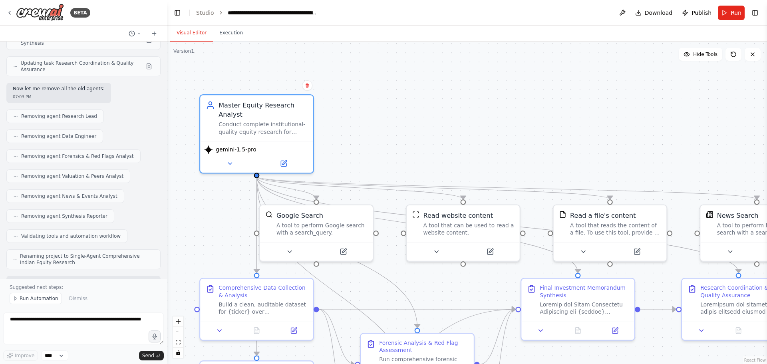
scroll to position [12382, 0]
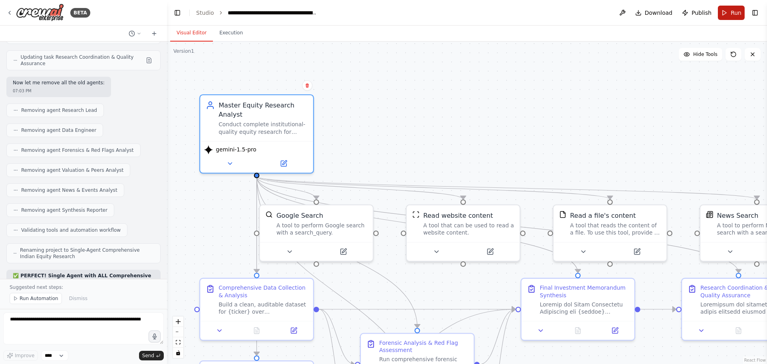
click at [726, 11] on button "Run" at bounding box center [730, 13] width 27 height 14
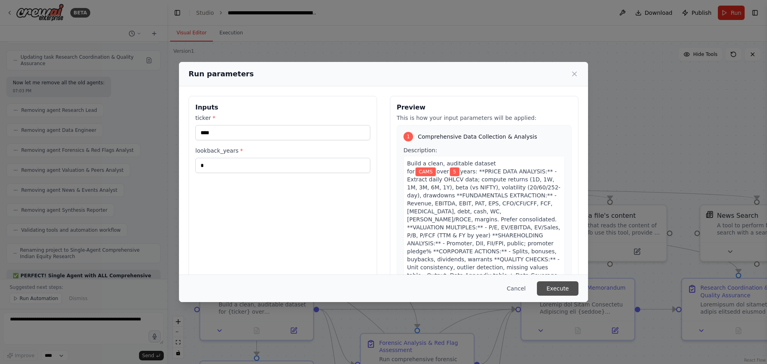
drag, startPoint x: 563, startPoint y: 288, endPoint x: 555, endPoint y: 287, distance: 8.4
click at [563, 288] on button "Execute" at bounding box center [558, 288] width 42 height 14
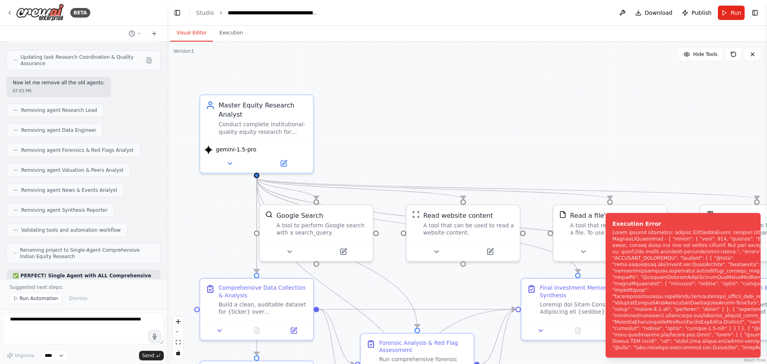
click at [226, 227] on div ".deletable-edge-delete-btn { width: 20px; height: 20px; border: 0px solid #ffff…" at bounding box center [467, 203] width 600 height 322
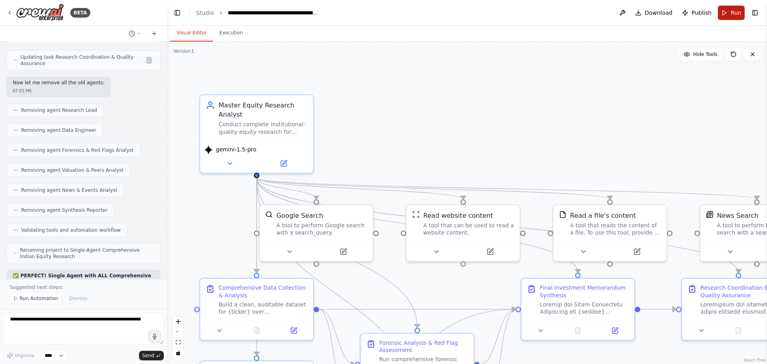
click at [727, 11] on button "Run" at bounding box center [730, 13] width 27 height 14
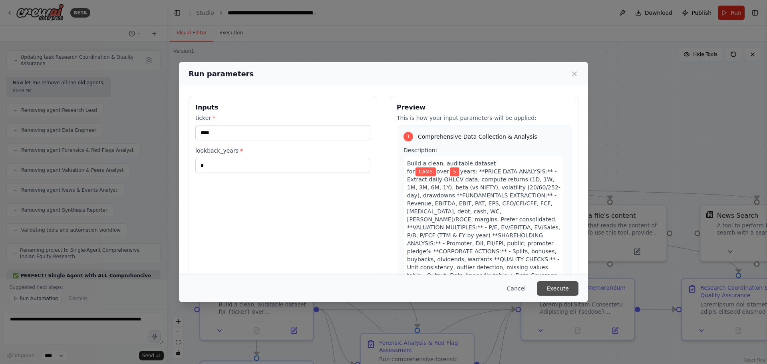
click at [564, 286] on button "Execute" at bounding box center [558, 288] width 42 height 14
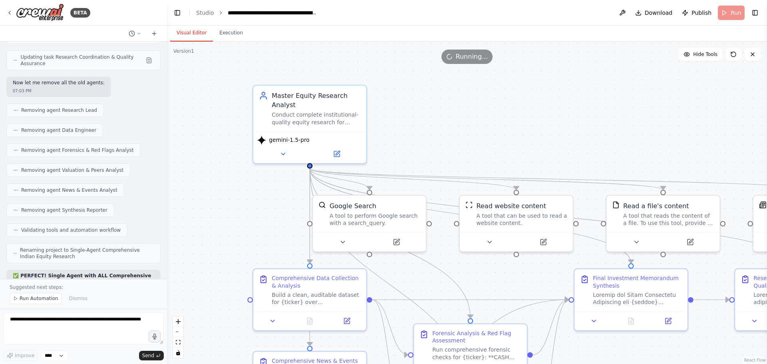
drag, startPoint x: 583, startPoint y: 138, endPoint x: 636, endPoint y: 129, distance: 54.0
click at [636, 129] on div ".deletable-edge-delete-btn { width: 20px; height: 20px; border: 0px solid #ffff…" at bounding box center [467, 203] width 600 height 322
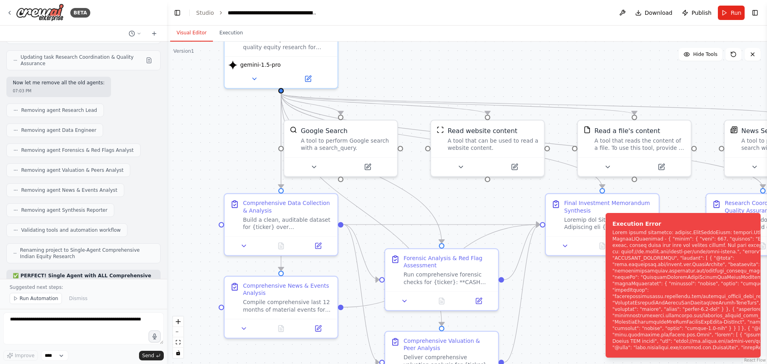
drag, startPoint x: 422, startPoint y: 134, endPoint x: 393, endPoint y: 59, distance: 80.4
click at [393, 59] on div ".deletable-edge-delete-btn { width: 20px; height: 20px; border: 0px solid #ffff…" at bounding box center [467, 203] width 600 height 322
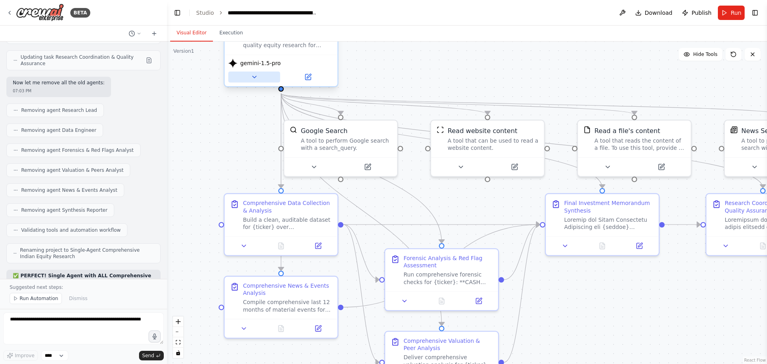
click at [257, 79] on icon at bounding box center [253, 76] width 7 height 7
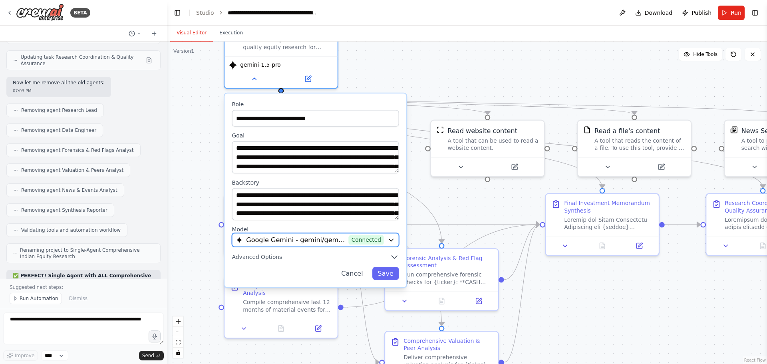
click at [368, 237] on span "Connected" at bounding box center [366, 239] width 35 height 9
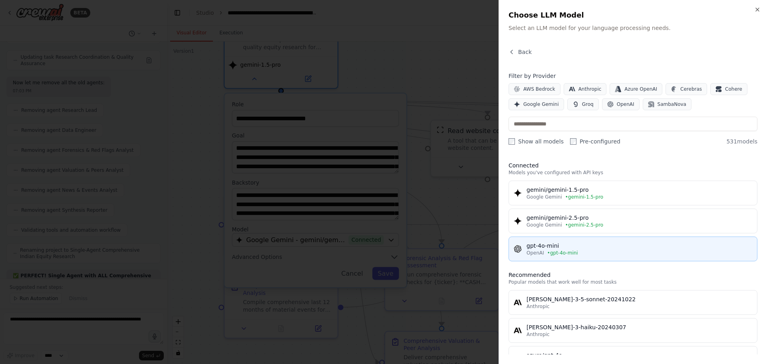
click at [553, 248] on div "gpt-4o-mini" at bounding box center [639, 246] width 226 height 8
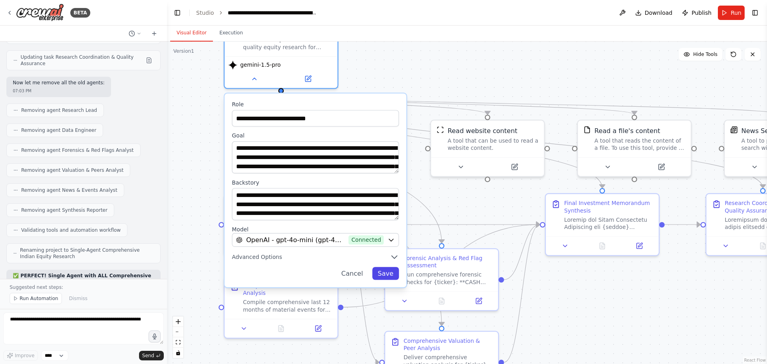
click at [389, 275] on button "Save" at bounding box center [385, 273] width 27 height 13
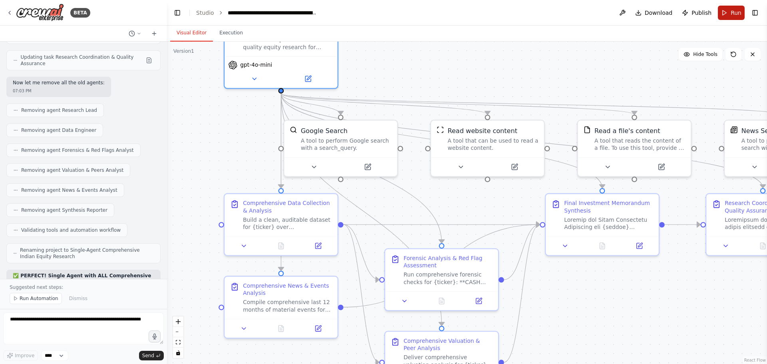
click at [728, 8] on button "Run" at bounding box center [730, 13] width 27 height 14
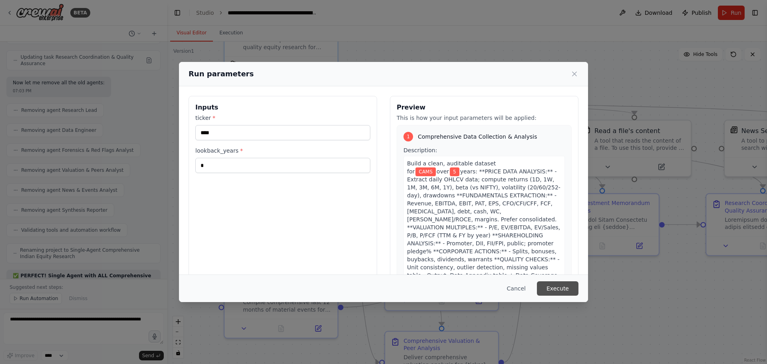
click at [564, 289] on button "Execute" at bounding box center [558, 288] width 42 height 14
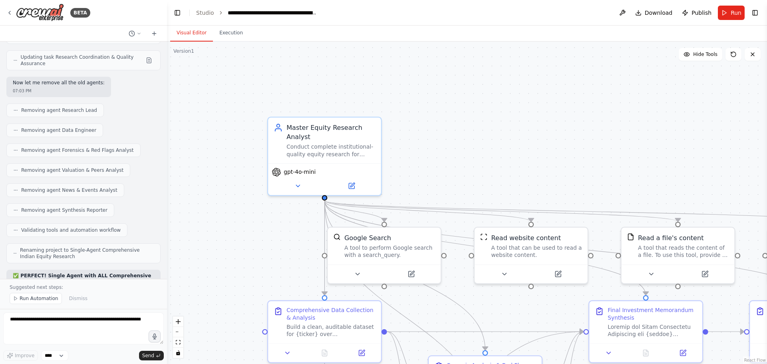
drag, startPoint x: 410, startPoint y: 68, endPoint x: 454, endPoint y: 175, distance: 115.5
click at [454, 175] on div ".deletable-edge-delete-btn { width: 20px; height: 20px; border: 0px solid #ffff…" at bounding box center [467, 203] width 600 height 322
